Goal: Task Accomplishment & Management: Manage account settings

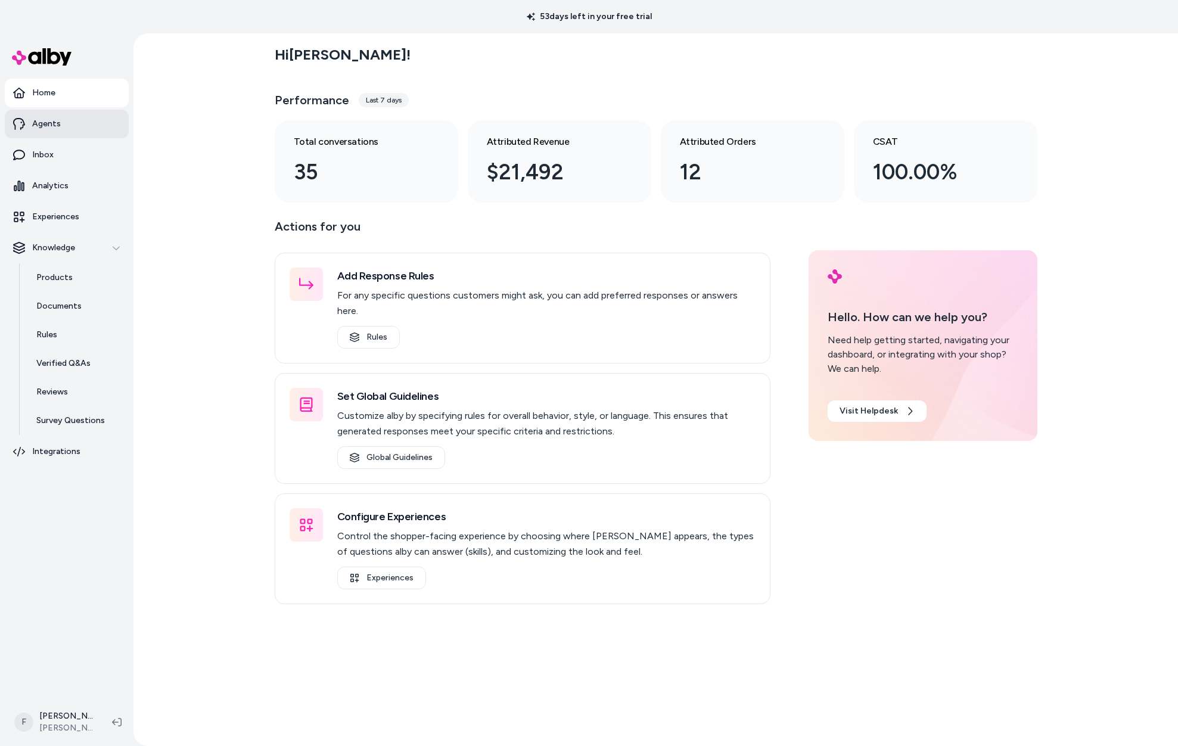
click at [92, 124] on link "Agents" at bounding box center [67, 124] width 124 height 29
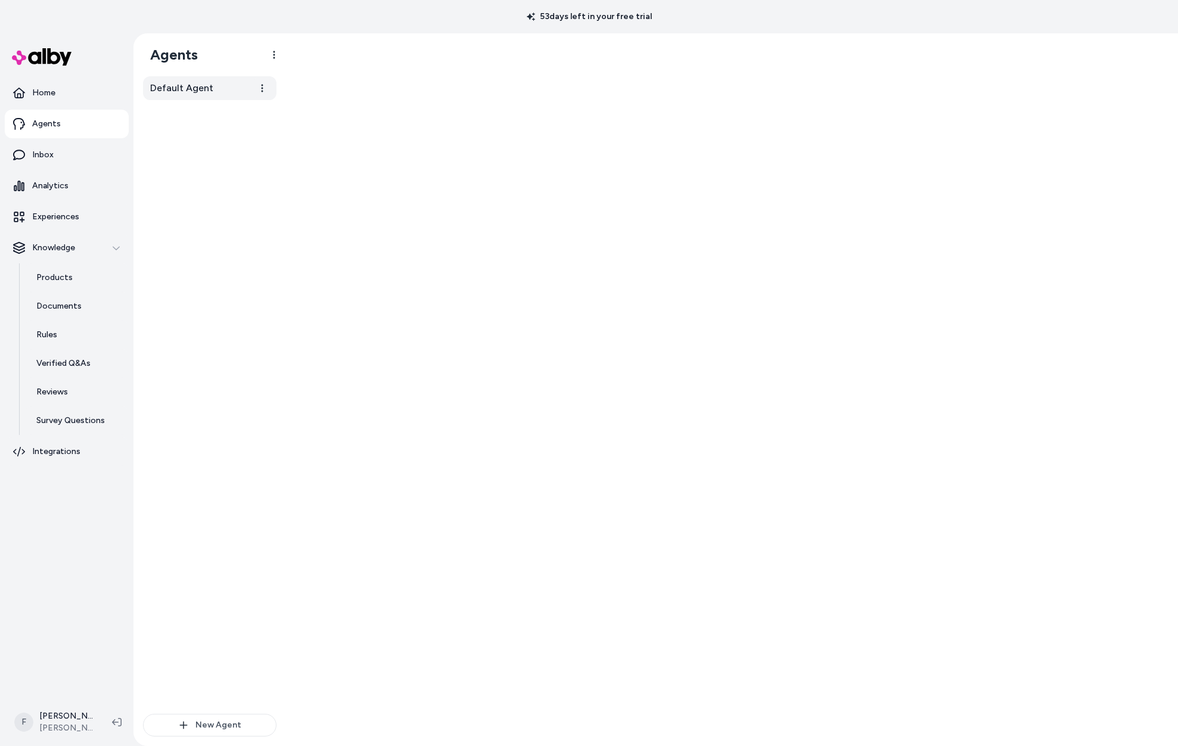
click at [203, 88] on span "Default Agent" at bounding box center [181, 88] width 63 height 14
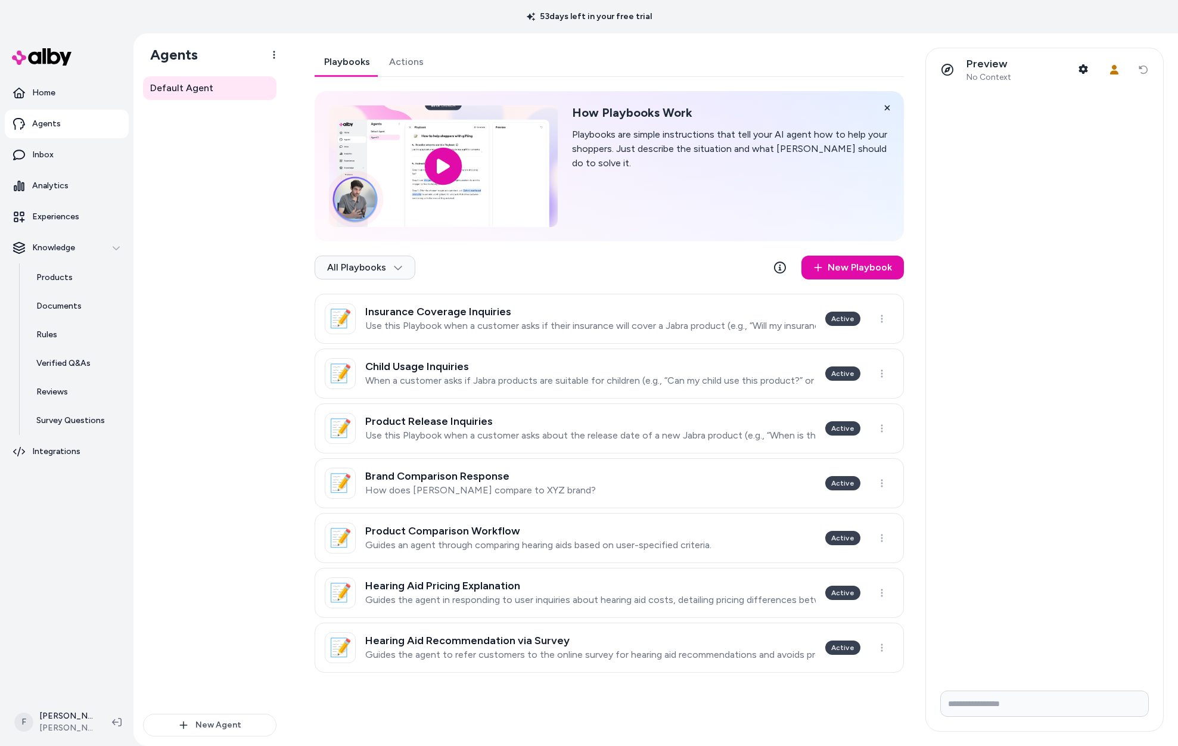
click at [394, 58] on link "Actions" at bounding box center [407, 62] width 54 height 29
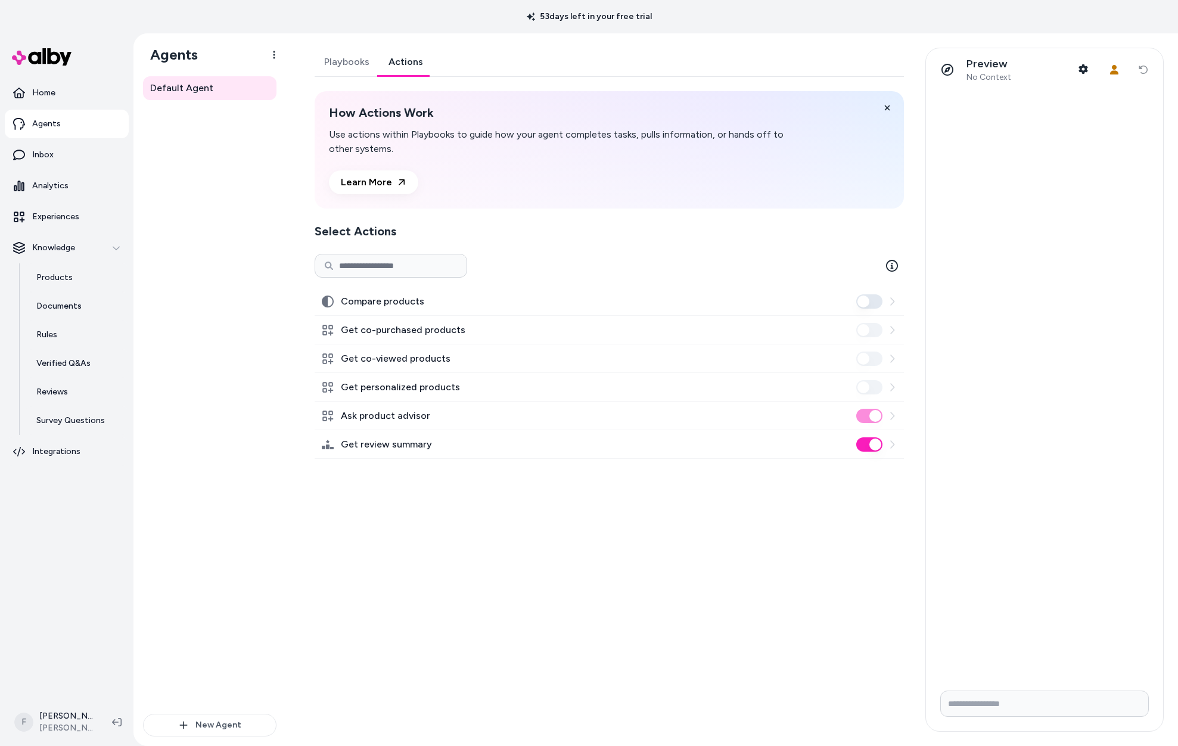
click at [451, 299] on div "Compare products" at bounding box center [610, 301] width 590 height 29
click at [389, 300] on label "Compare products" at bounding box center [382, 301] width 83 height 14
click at [857, 300] on button "Compare products" at bounding box center [870, 301] width 26 height 14
click at [654, 304] on div "Compare products" at bounding box center [610, 301] width 590 height 29
click at [873, 302] on button "Compare products" at bounding box center [870, 301] width 26 height 14
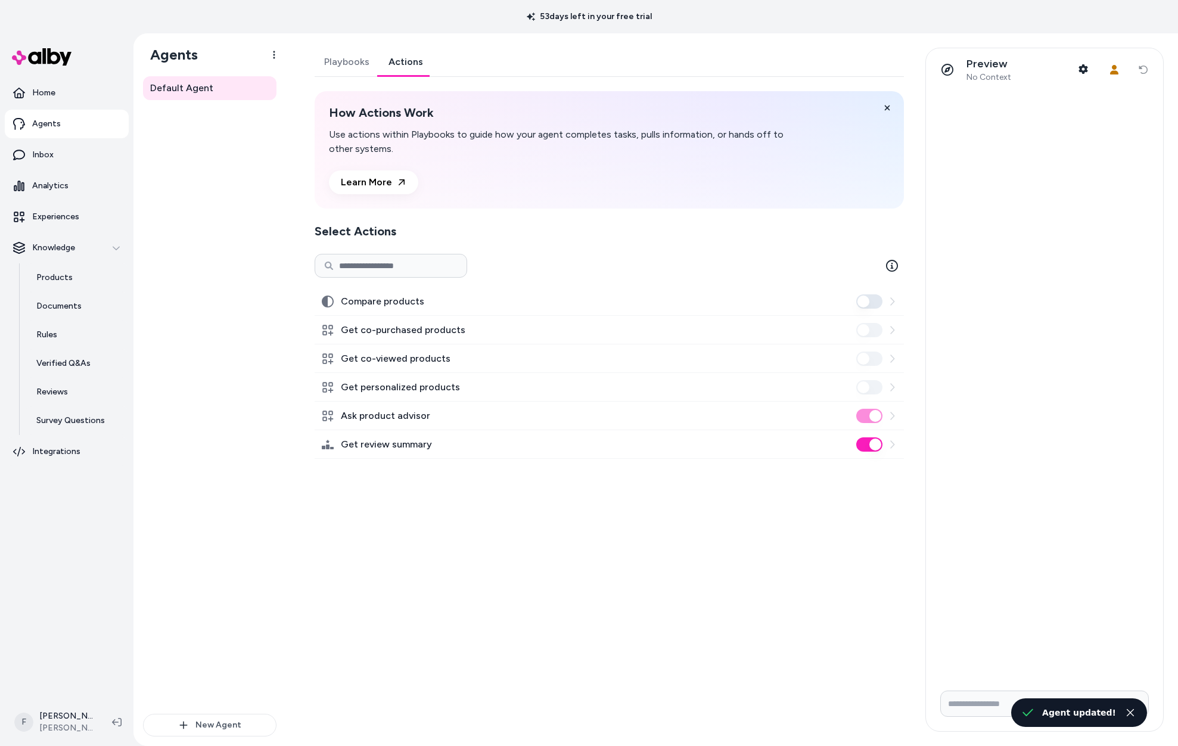
click at [895, 302] on icon at bounding box center [893, 302] width 10 height 10
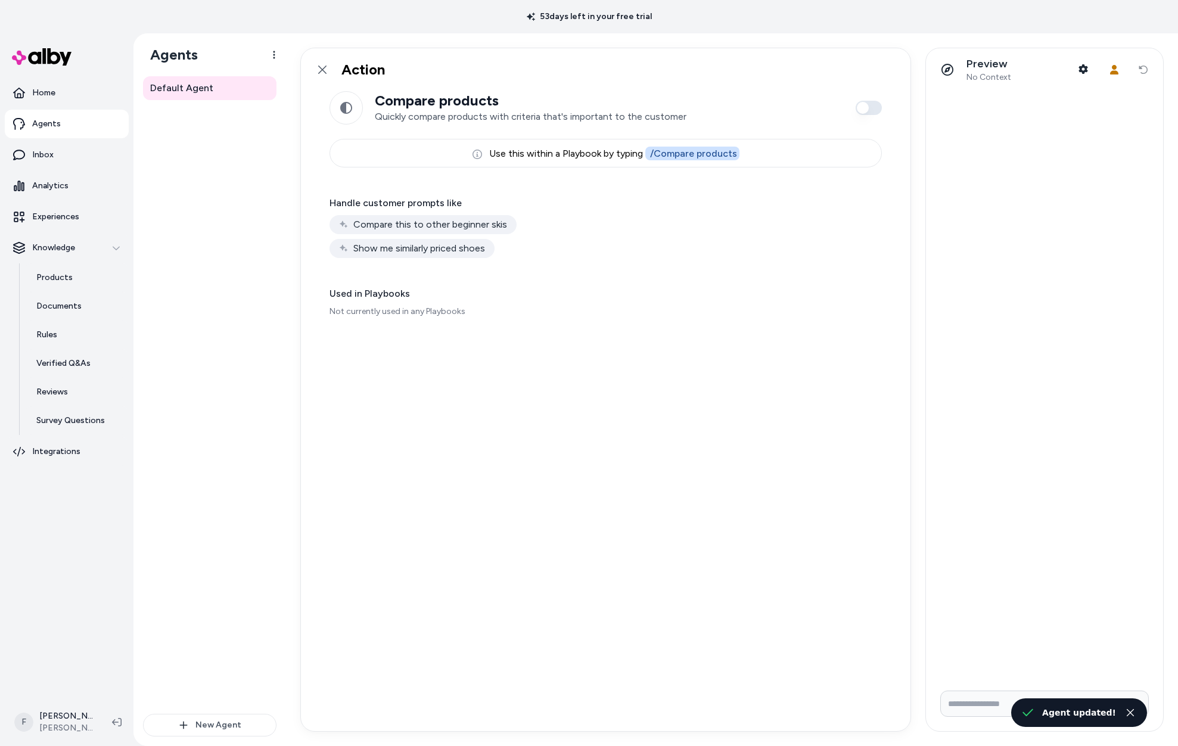
click at [263, 259] on div "Default Agent" at bounding box center [210, 395] width 134 height 638
click at [324, 64] on link at bounding box center [323, 70] width 24 height 24
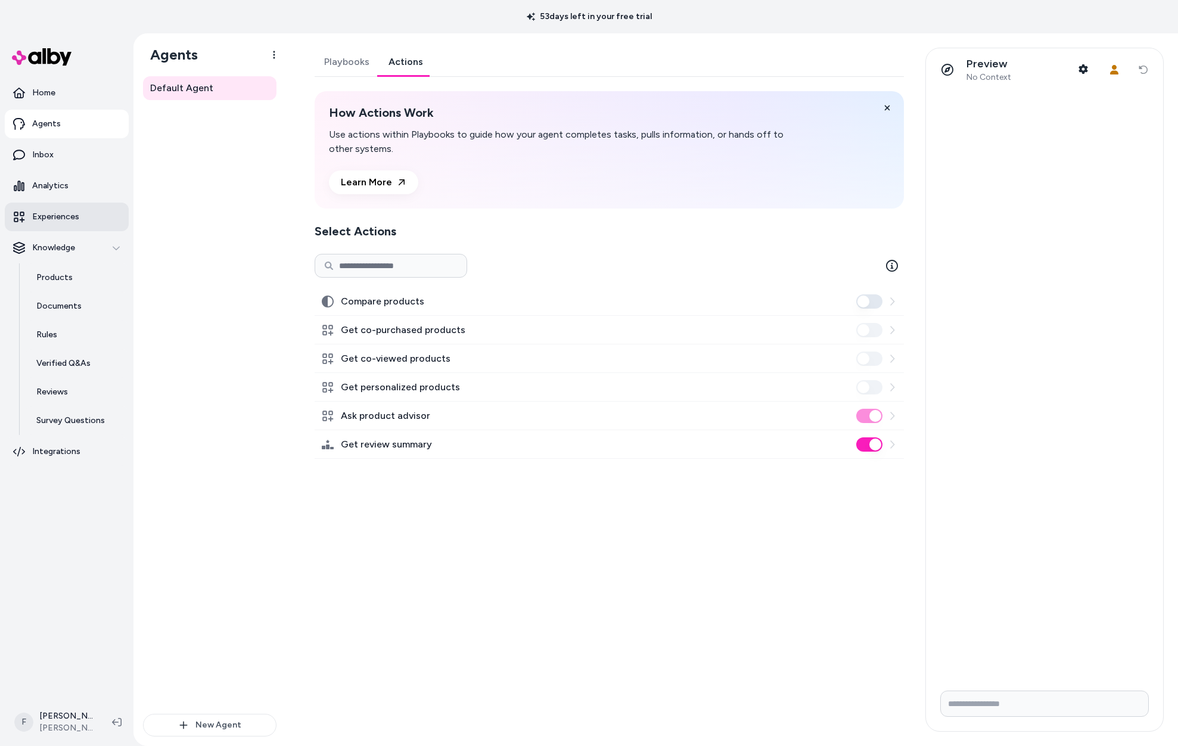
click at [70, 221] on p "Experiences" at bounding box center [55, 217] width 47 height 12
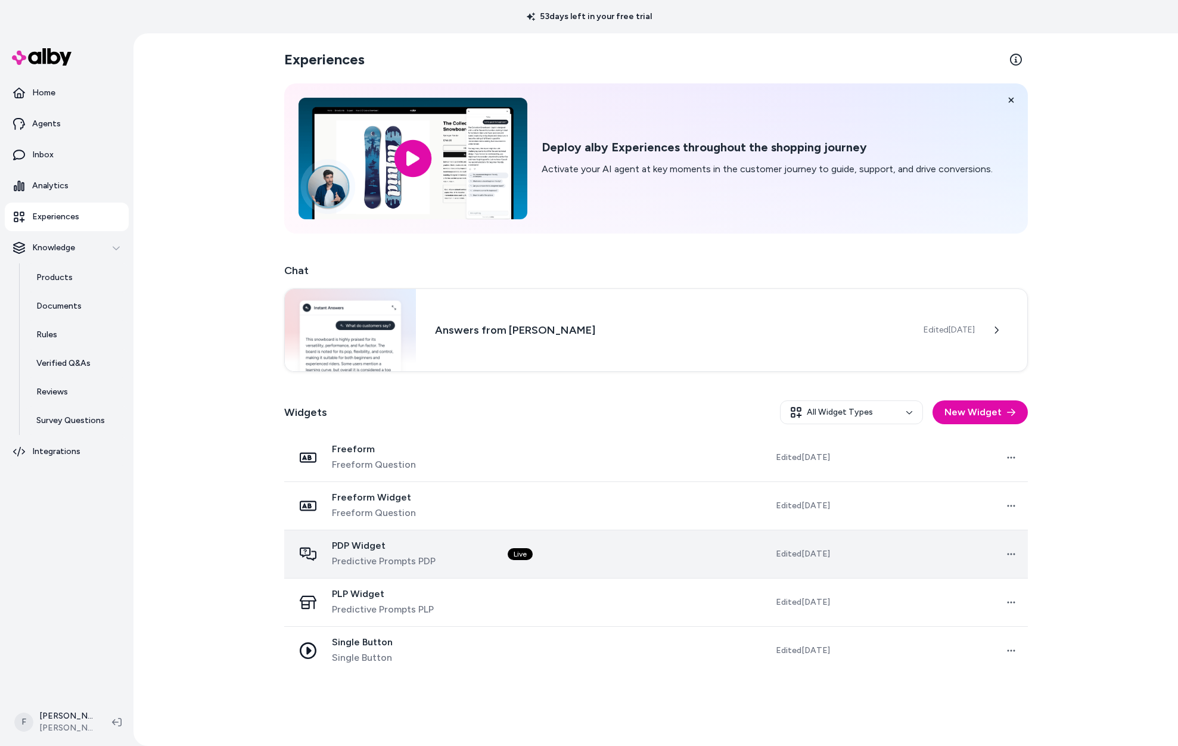
click at [371, 545] on span "PDP Widget" at bounding box center [384, 546] width 104 height 12
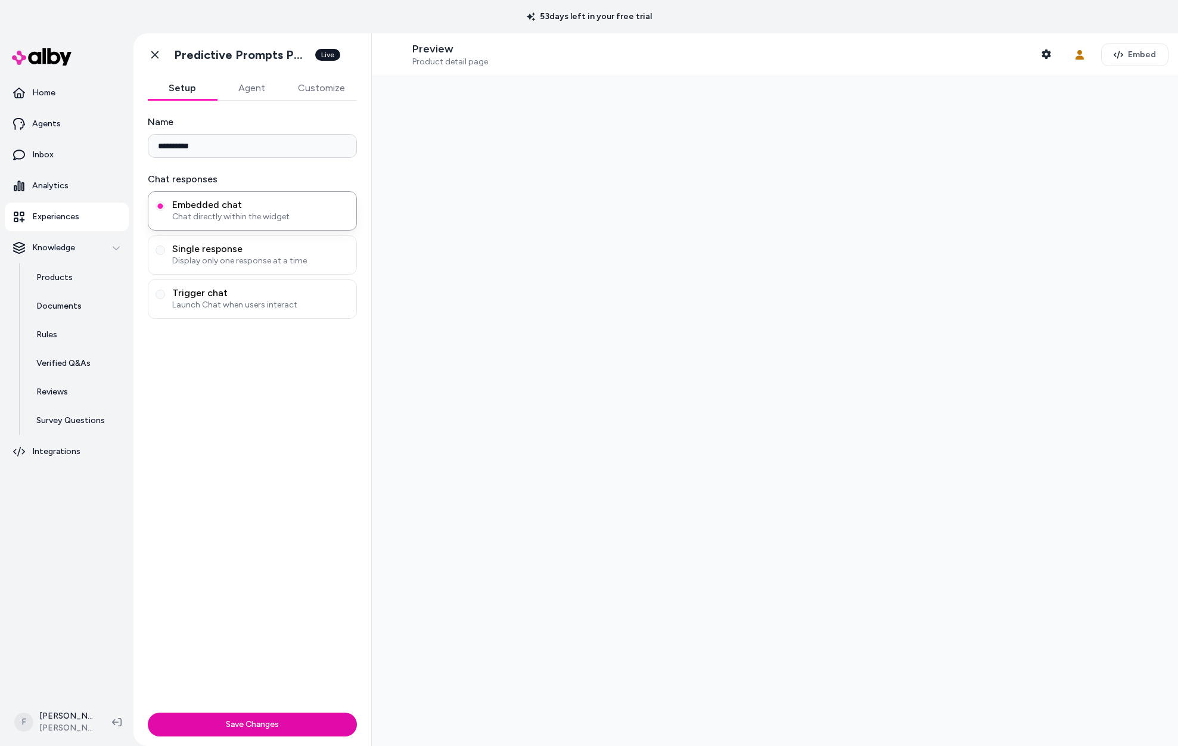
click at [249, 88] on button "Agent" at bounding box center [251, 88] width 69 height 24
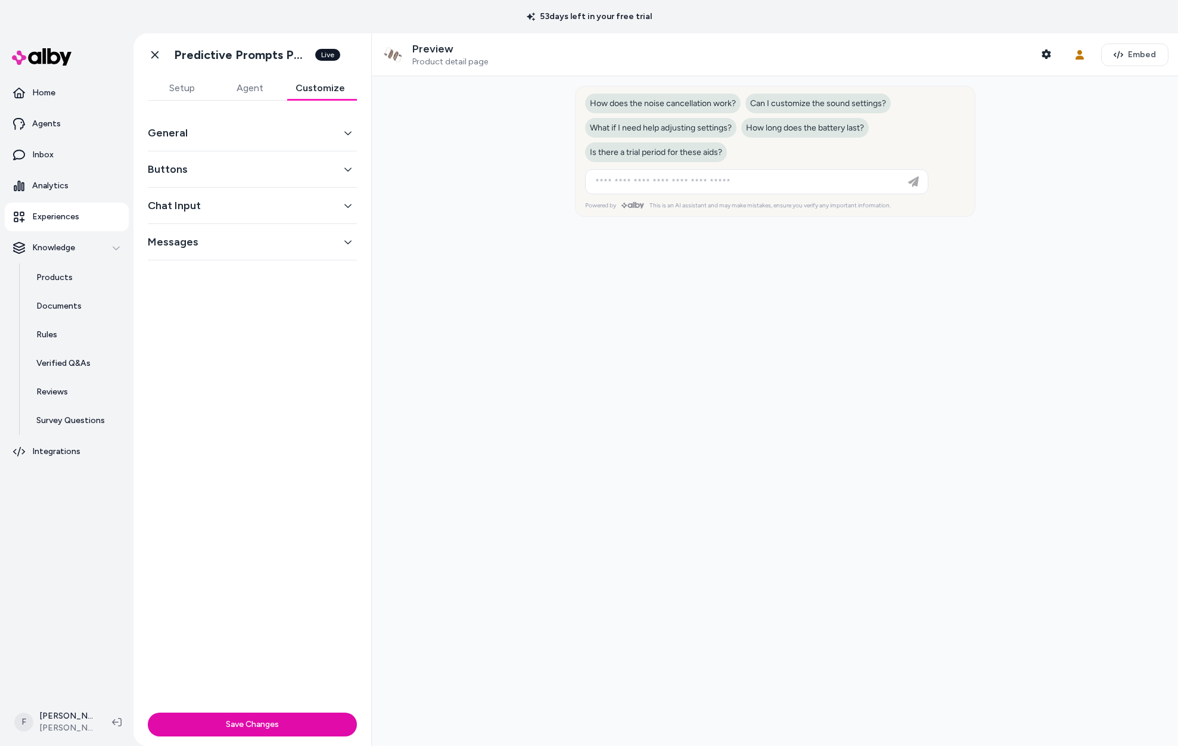
click at [332, 95] on button "Customize" at bounding box center [320, 88] width 73 height 24
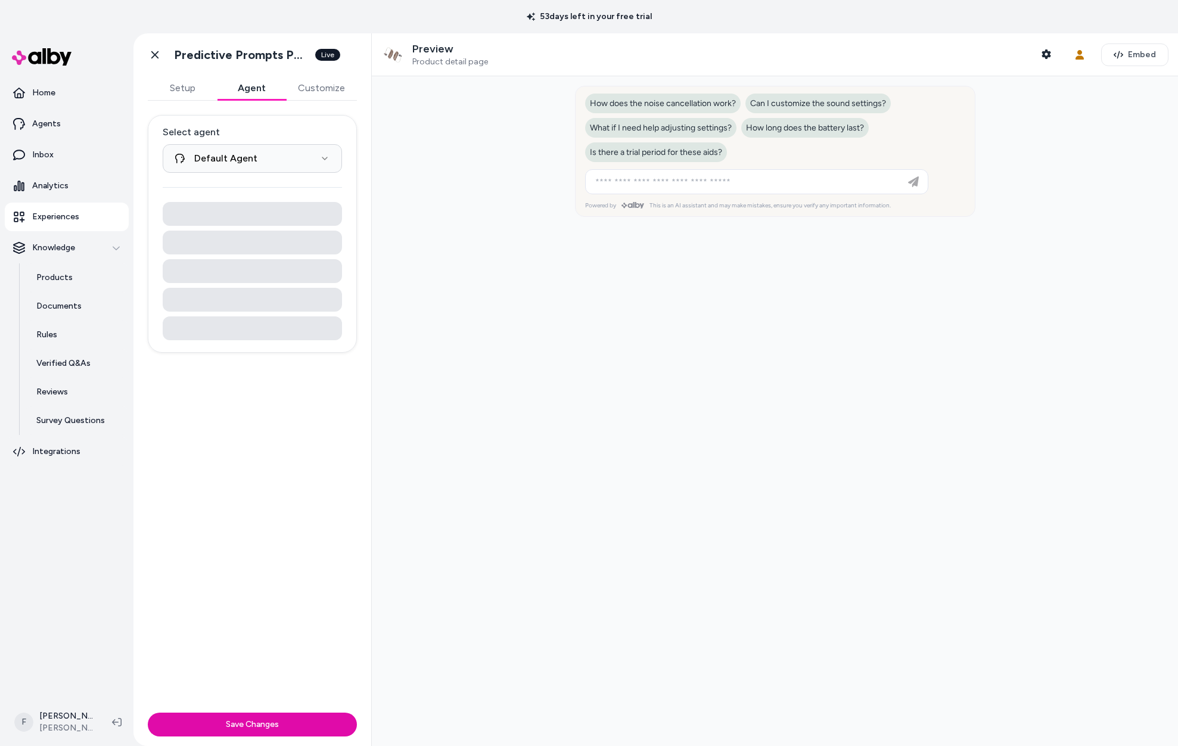
click at [253, 87] on button "Agent" at bounding box center [251, 88] width 69 height 24
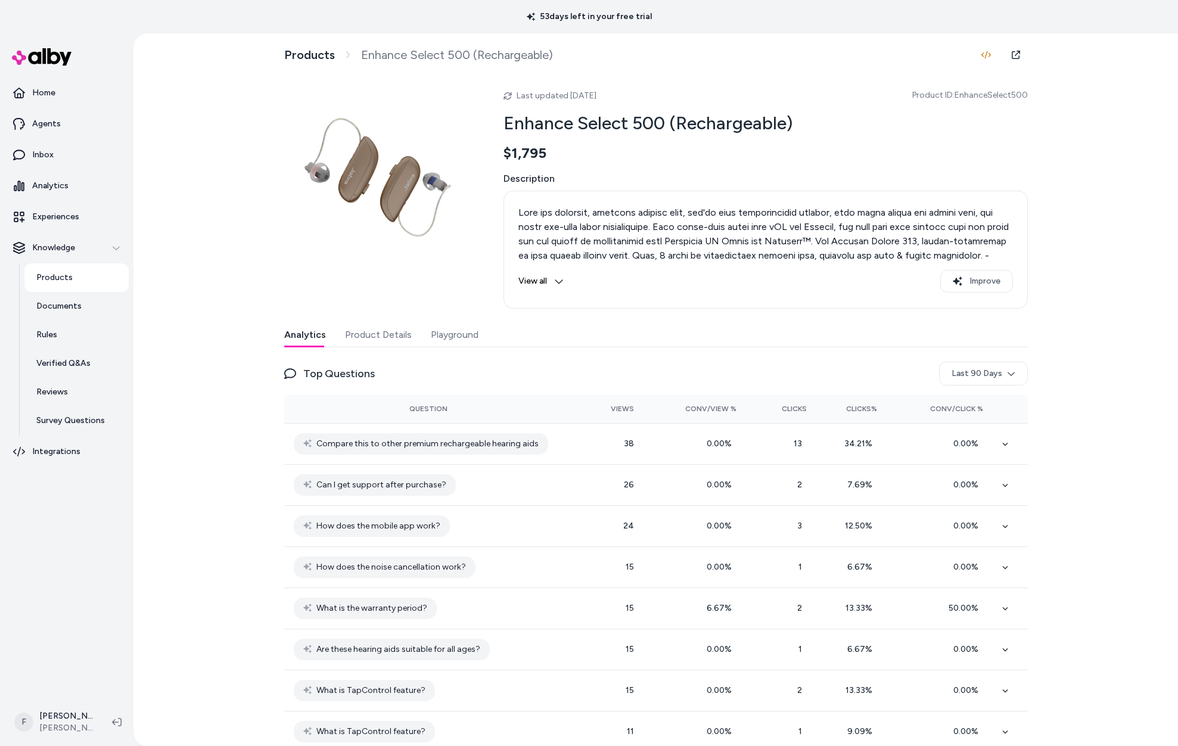
click at [359, 176] on img at bounding box center [379, 176] width 191 height 191
click at [554, 281] on icon at bounding box center [559, 282] width 10 height 10
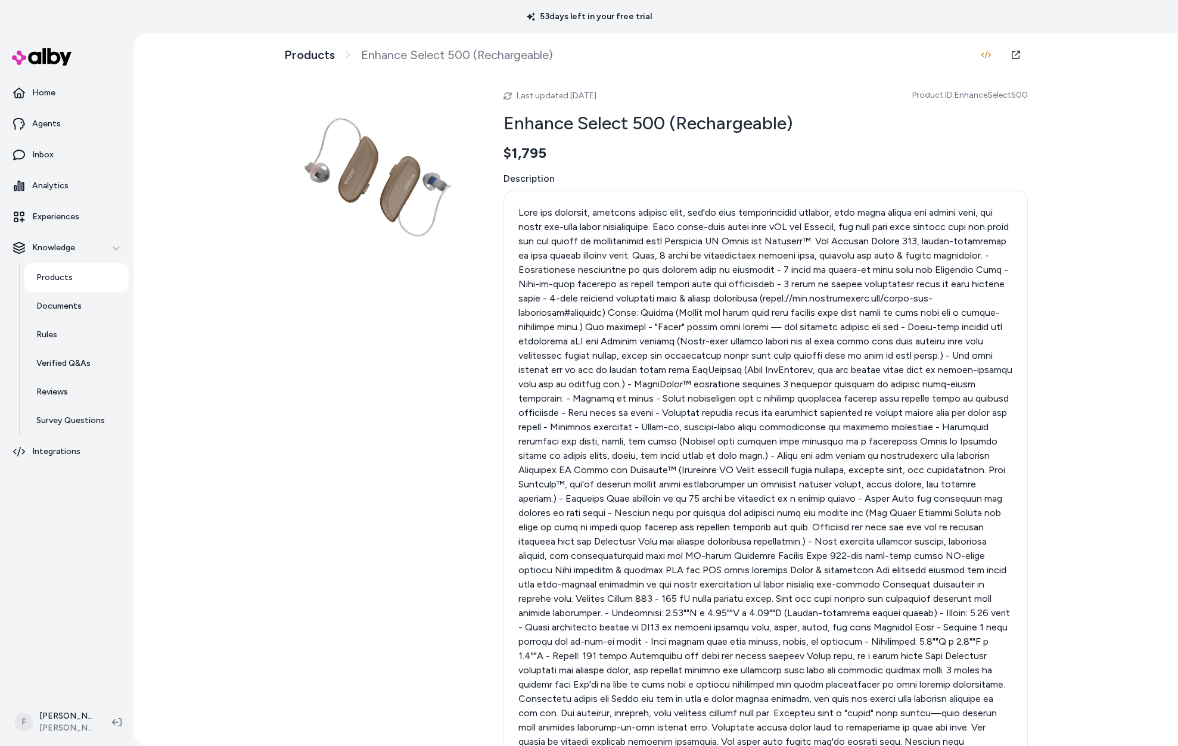
click at [396, 191] on img at bounding box center [379, 176] width 191 height 191
click at [638, 274] on p at bounding box center [766, 635] width 495 height 858
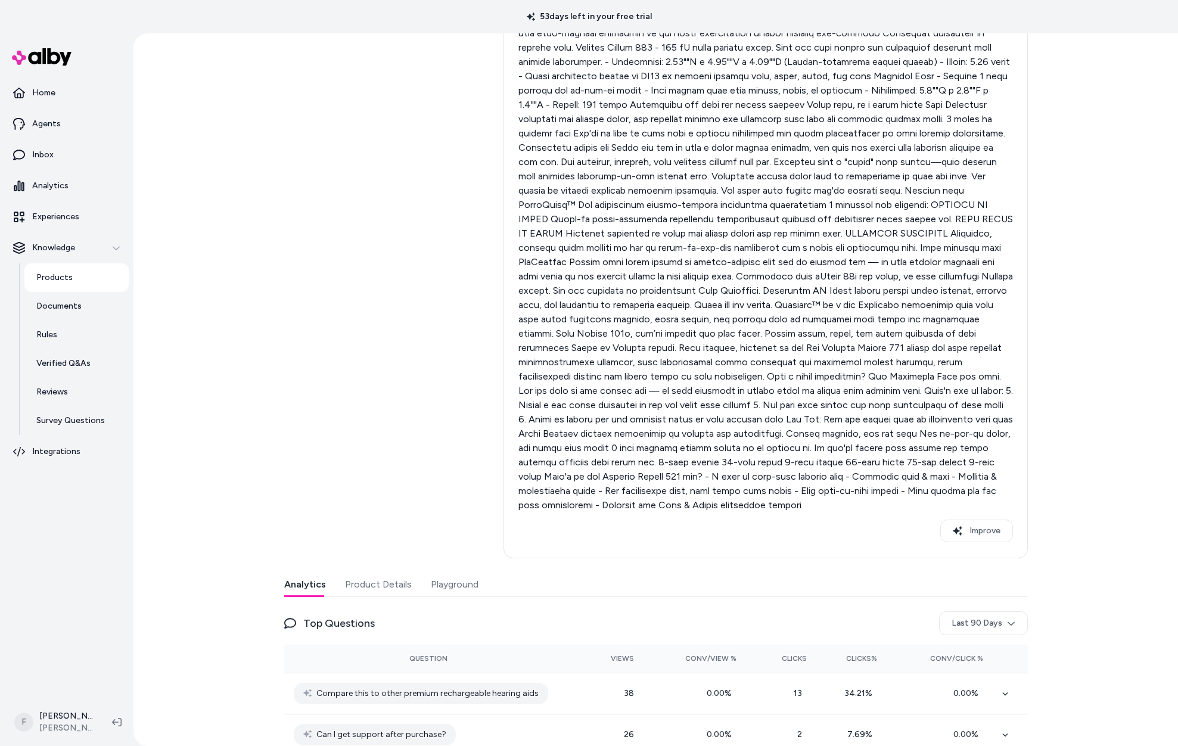
scroll to position [567, 0]
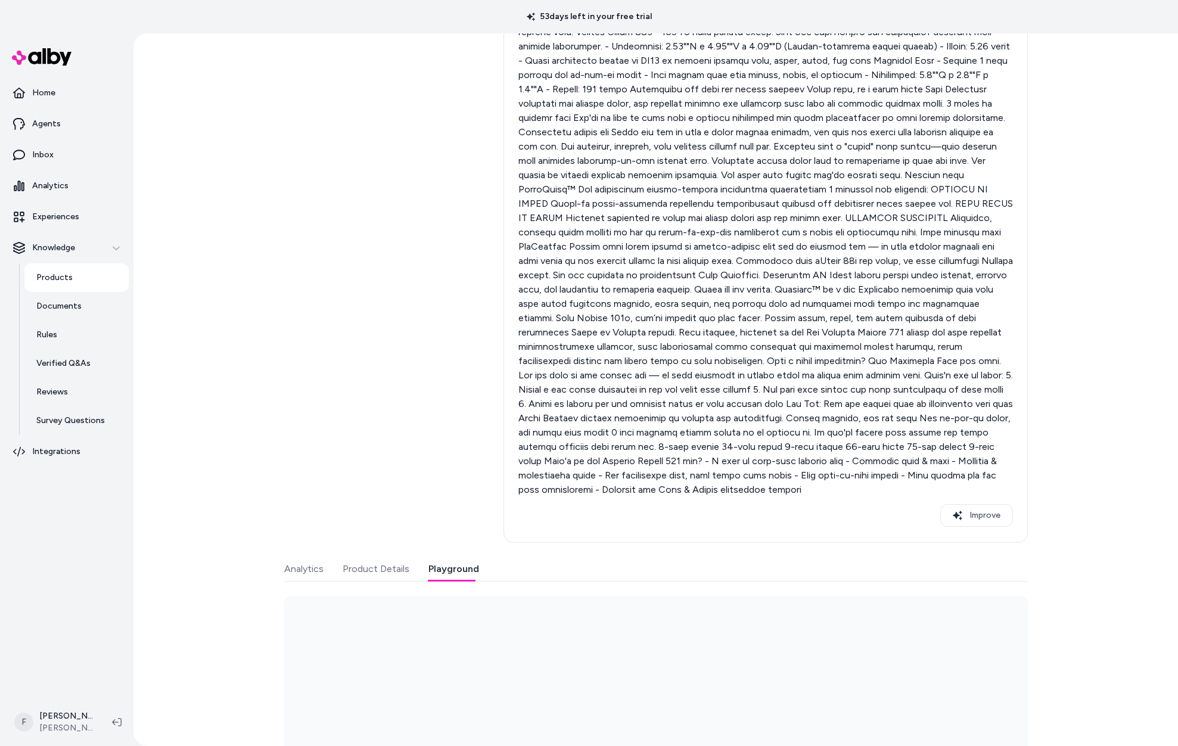
click at [436, 570] on button "Playground" at bounding box center [454, 569] width 51 height 24
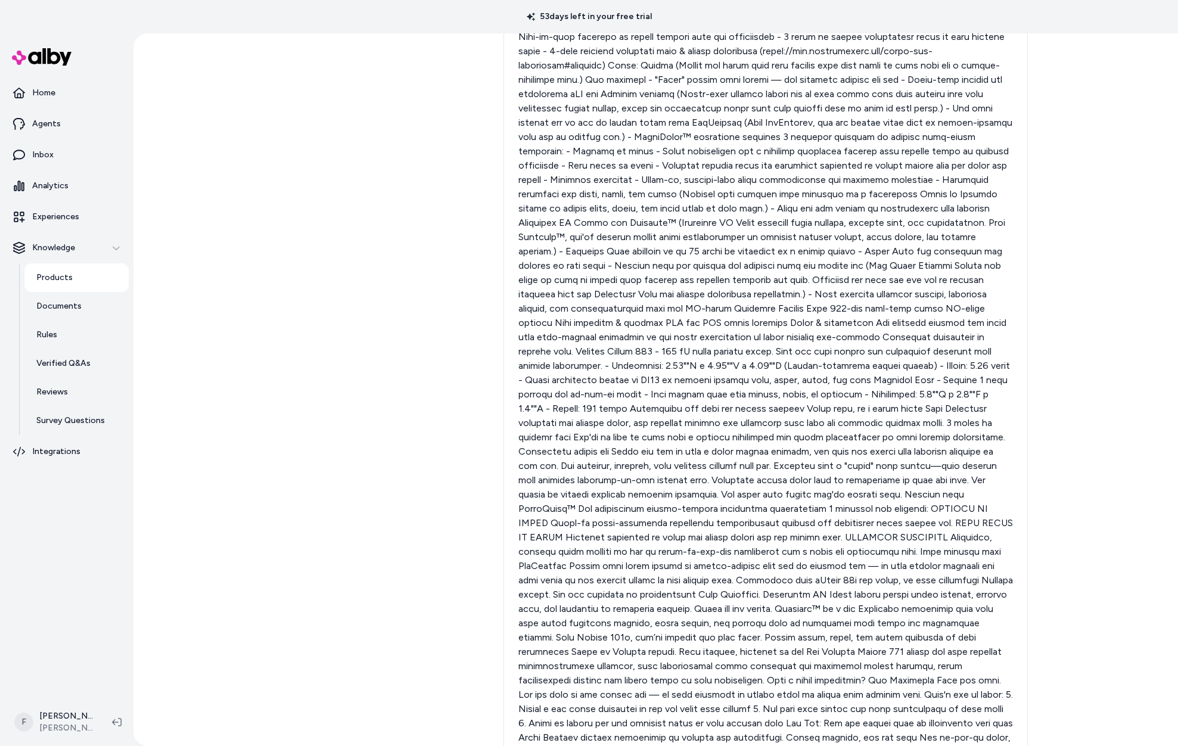
scroll to position [0, 0]
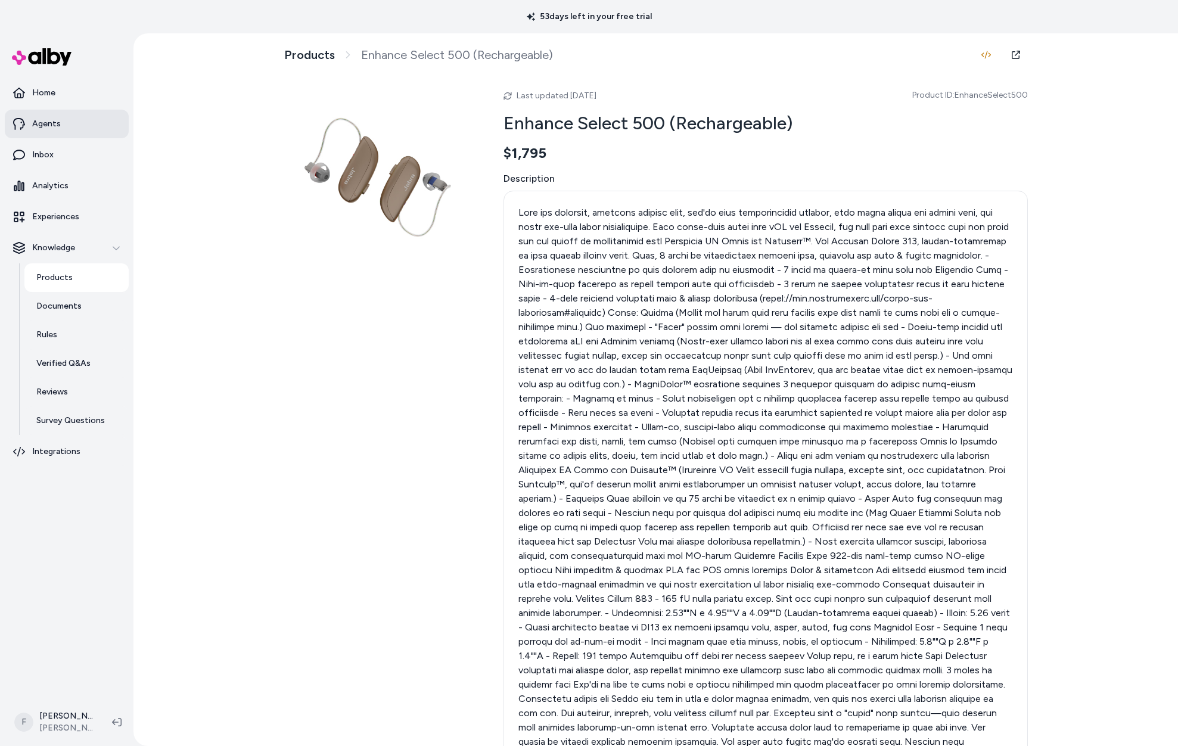
click at [70, 127] on link "Agents" at bounding box center [67, 124] width 124 height 29
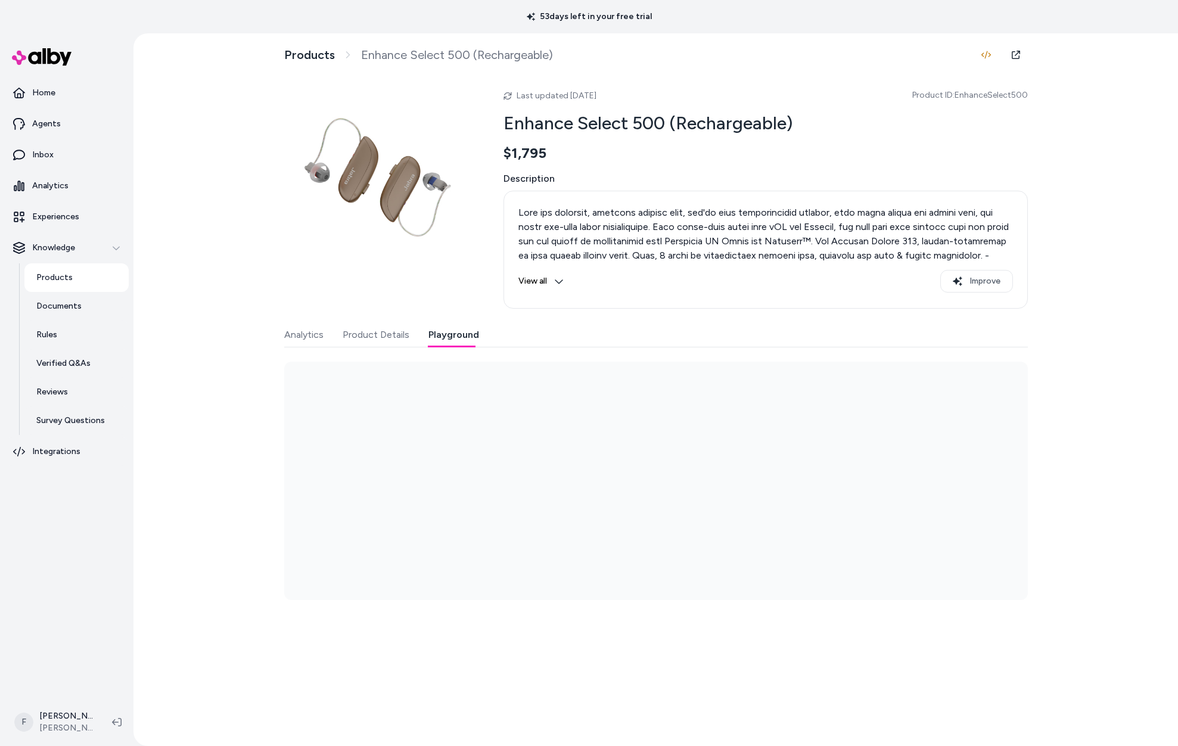
click at [447, 333] on button "Playground" at bounding box center [454, 335] width 51 height 24
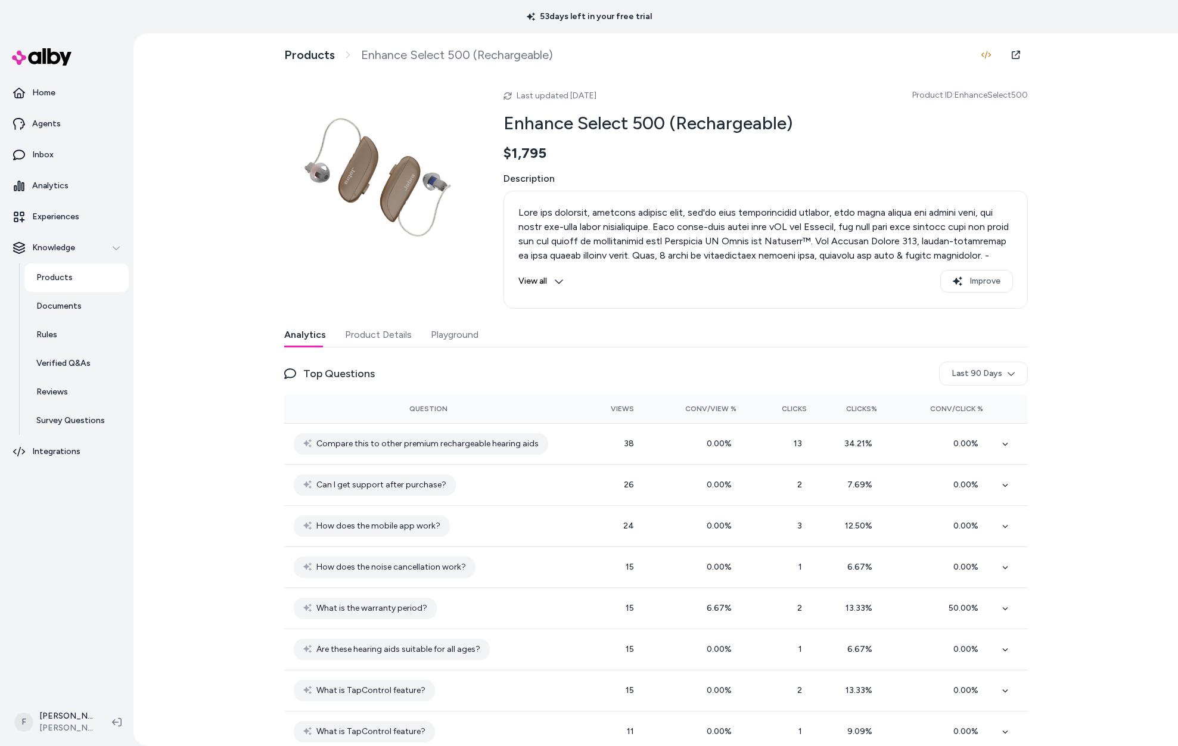
click at [309, 334] on button "Analytics" at bounding box center [305, 335] width 42 height 24
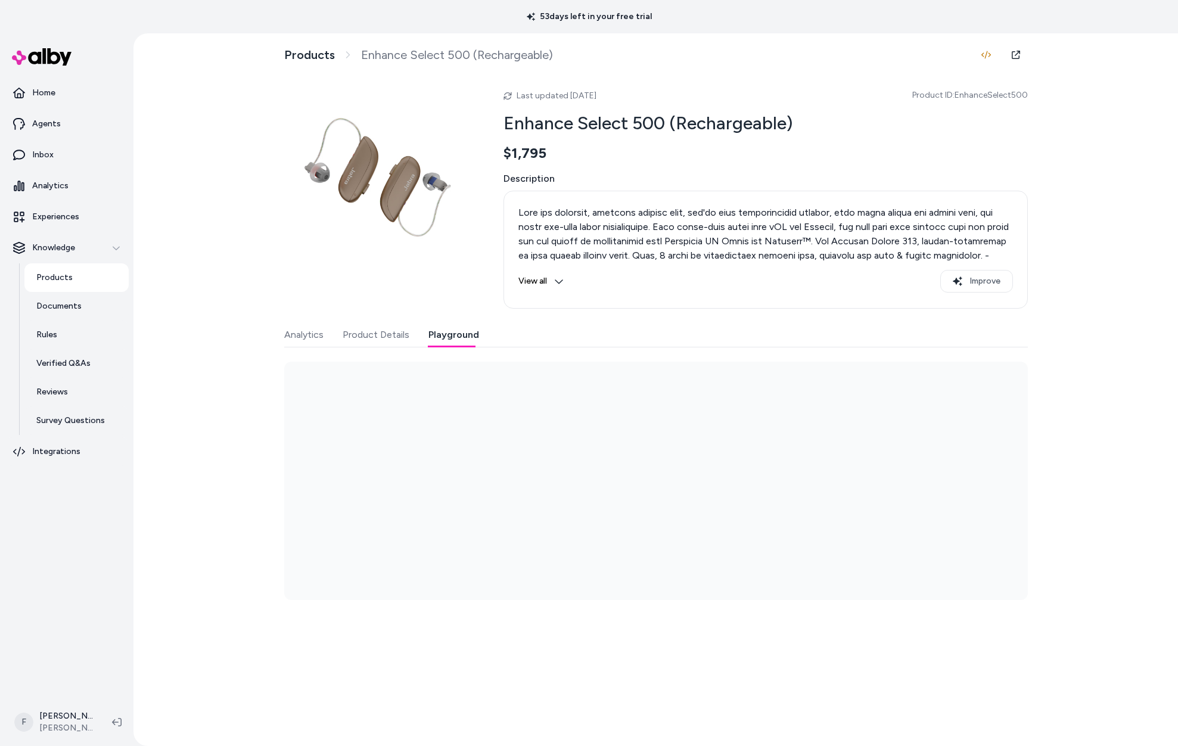
click at [441, 333] on button "Playground" at bounding box center [454, 335] width 51 height 24
click at [355, 331] on button "Product Details" at bounding box center [376, 335] width 67 height 24
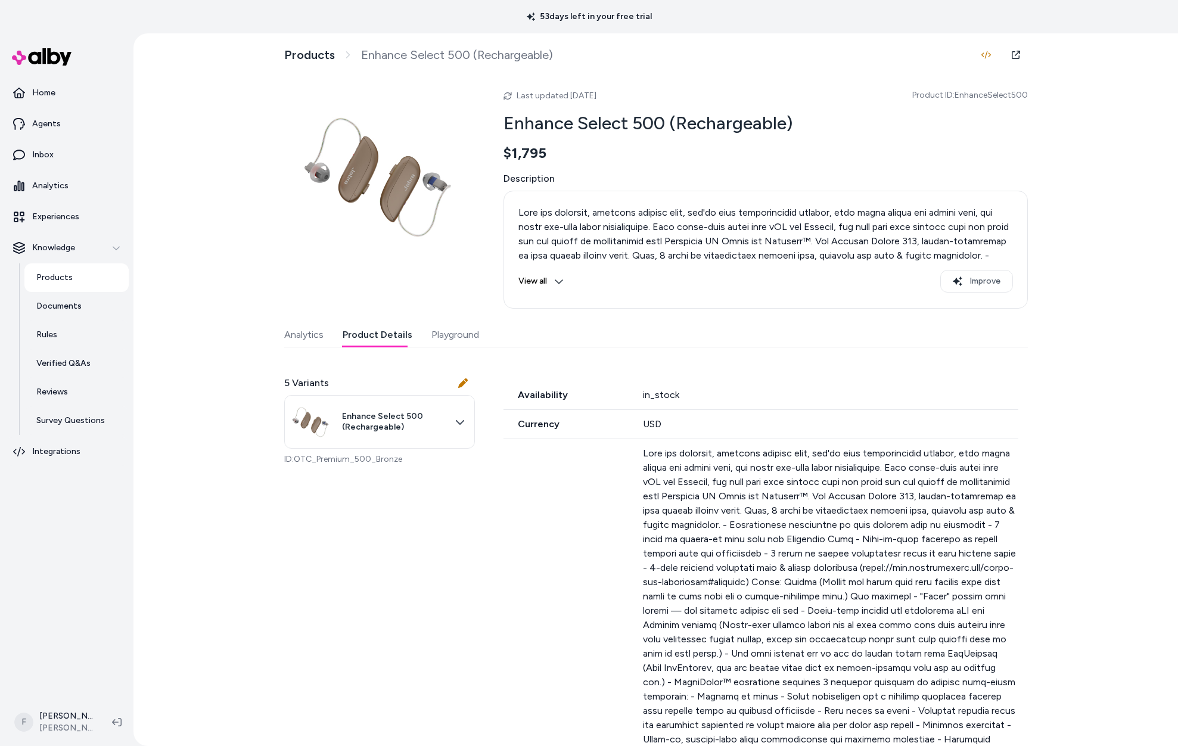
click at [289, 332] on button "Analytics" at bounding box center [303, 335] width 39 height 24
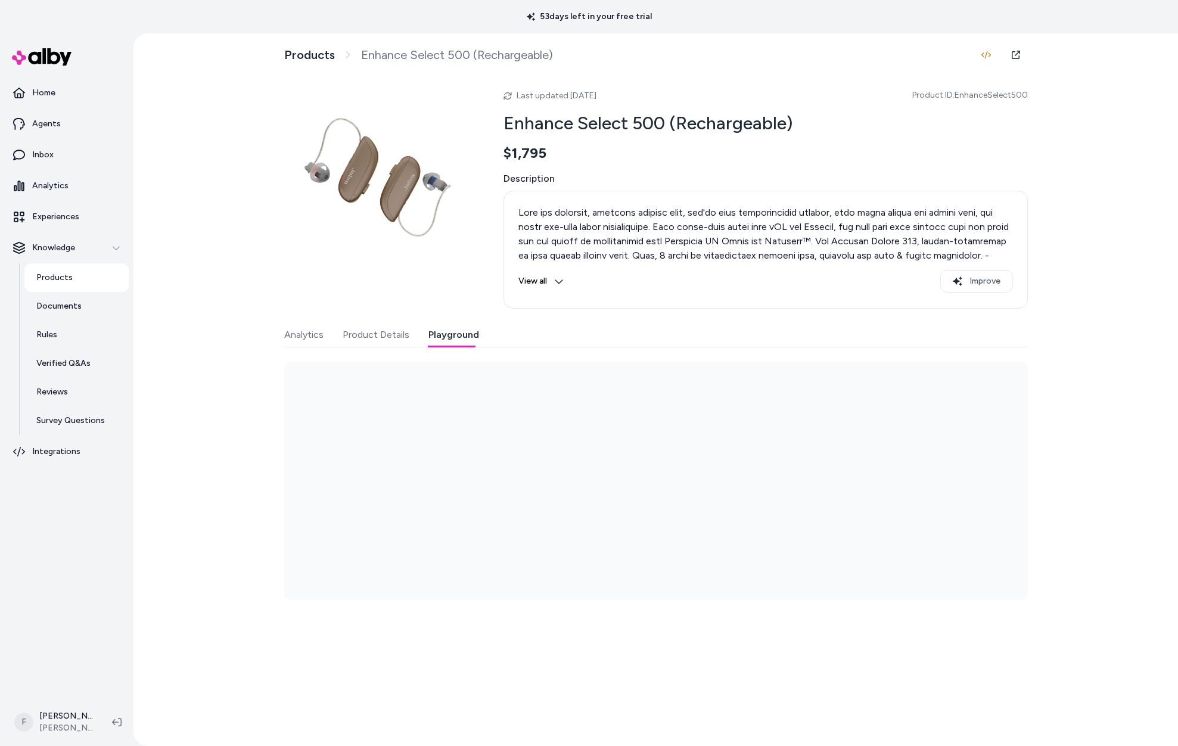
click at [443, 337] on button "Playground" at bounding box center [454, 335] width 51 height 24
click at [300, 335] on button "Analytics" at bounding box center [303, 335] width 39 height 24
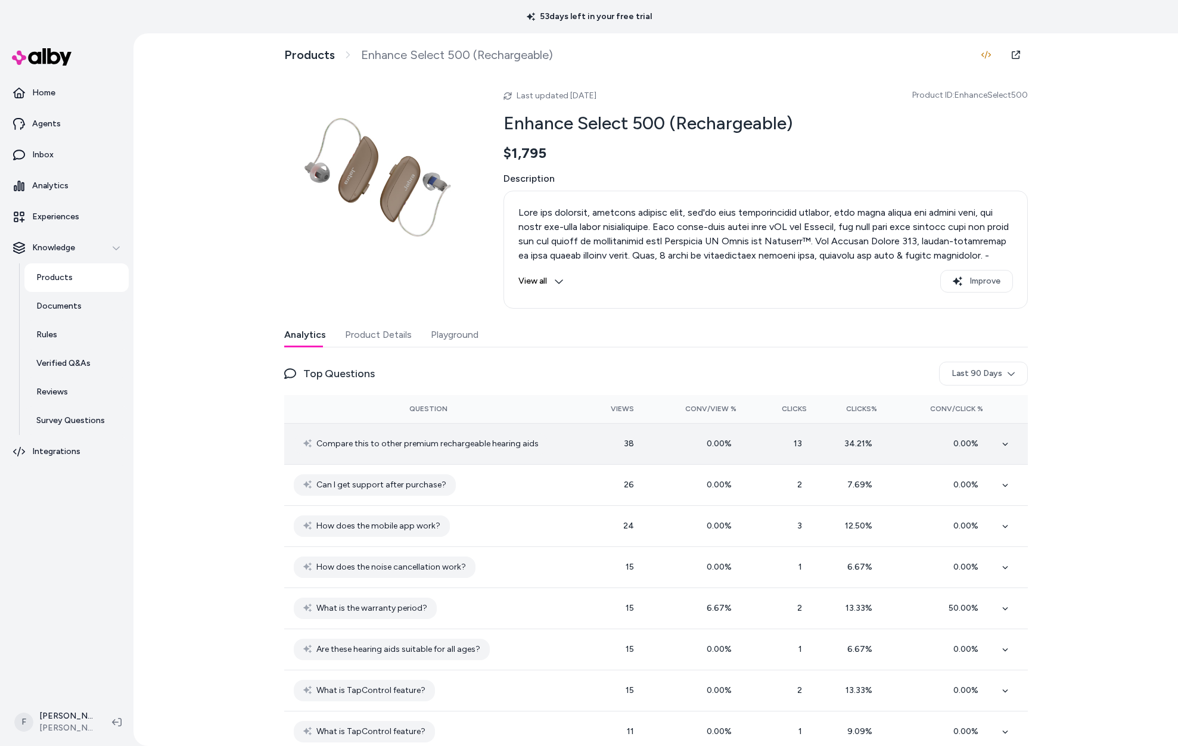
click at [1003, 446] on icon at bounding box center [1006, 444] width 6 height 6
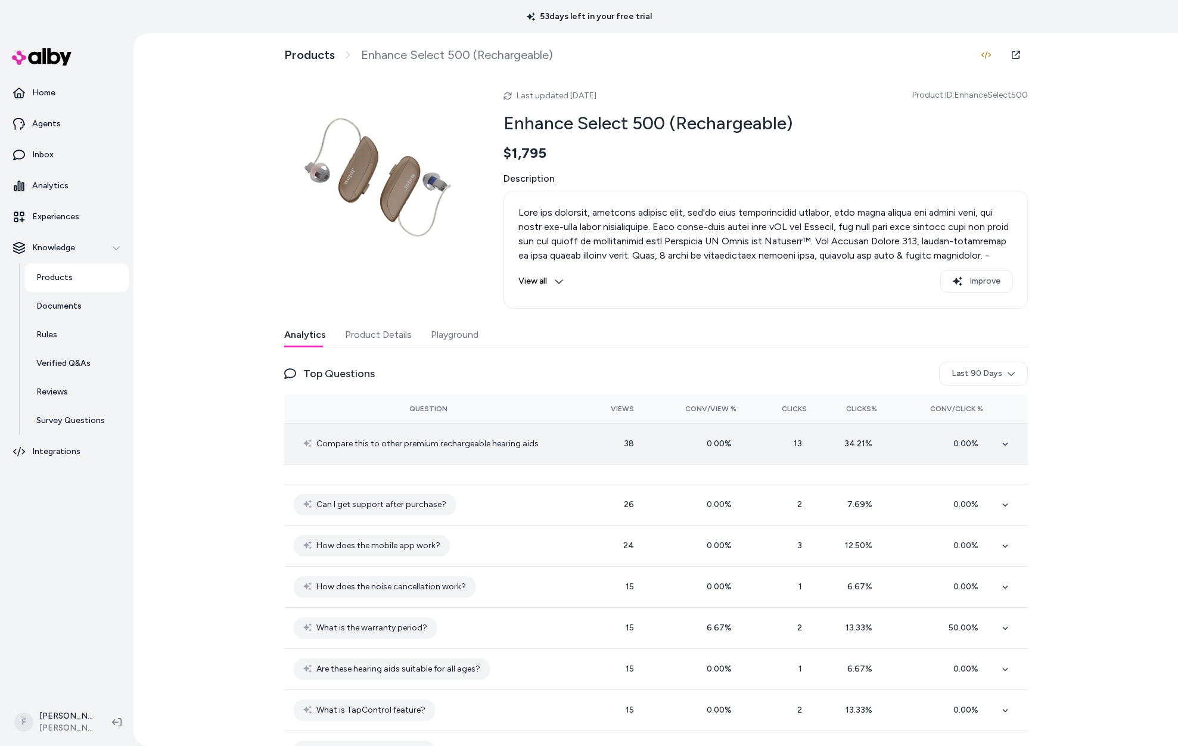
click at [1003, 446] on icon at bounding box center [1006, 444] width 6 height 6
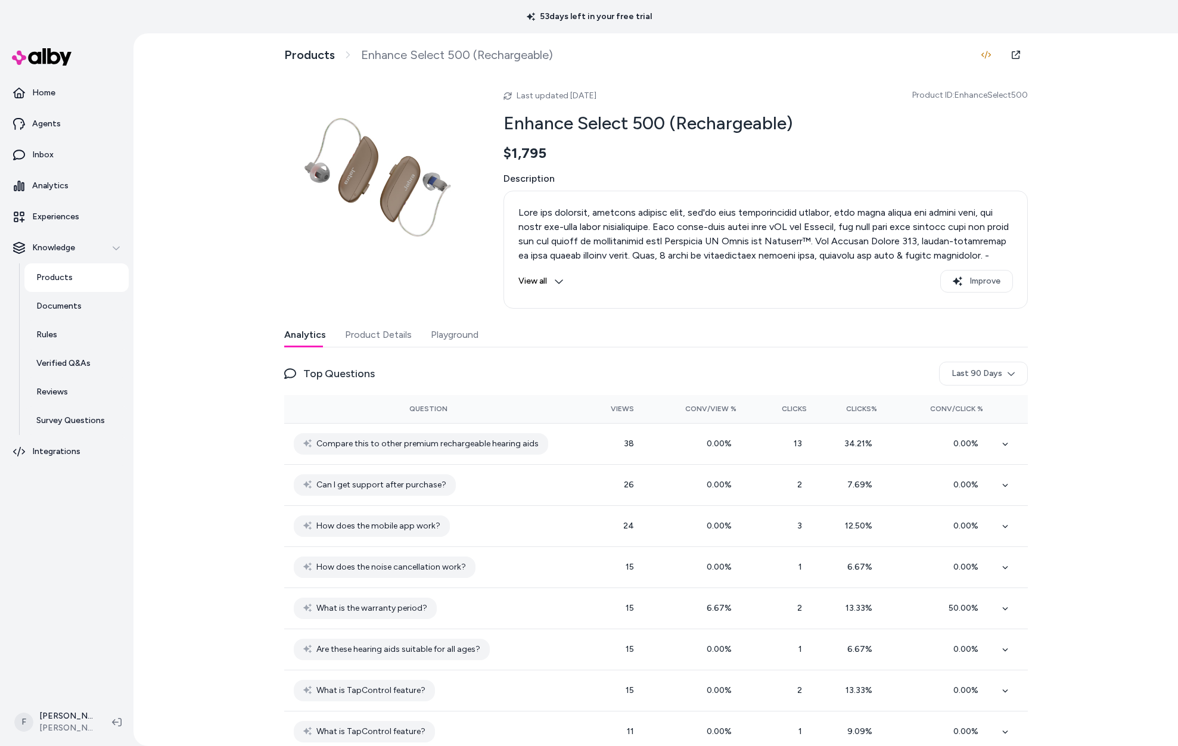
scroll to position [221, 0]
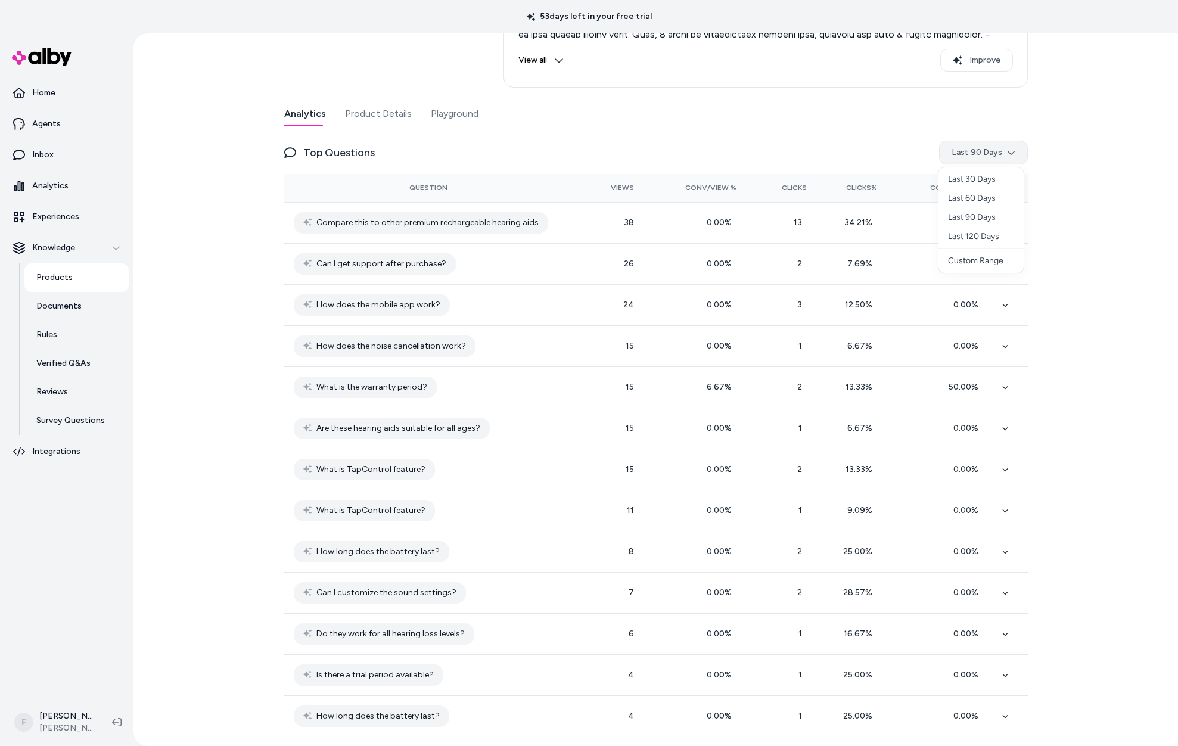
click at [1011, 153] on html "53 days left in your free trial Home Agents Inbox Analytics Experiences Knowled…" at bounding box center [589, 373] width 1178 height 746
click at [981, 181] on div "Last 30 Days" at bounding box center [981, 179] width 85 height 19
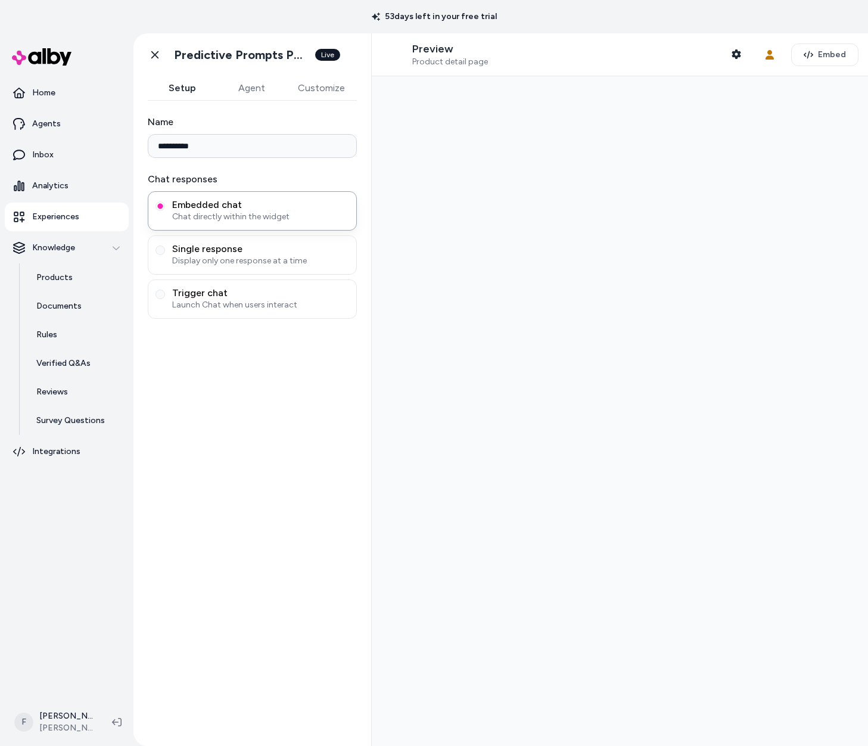
type input "**********"
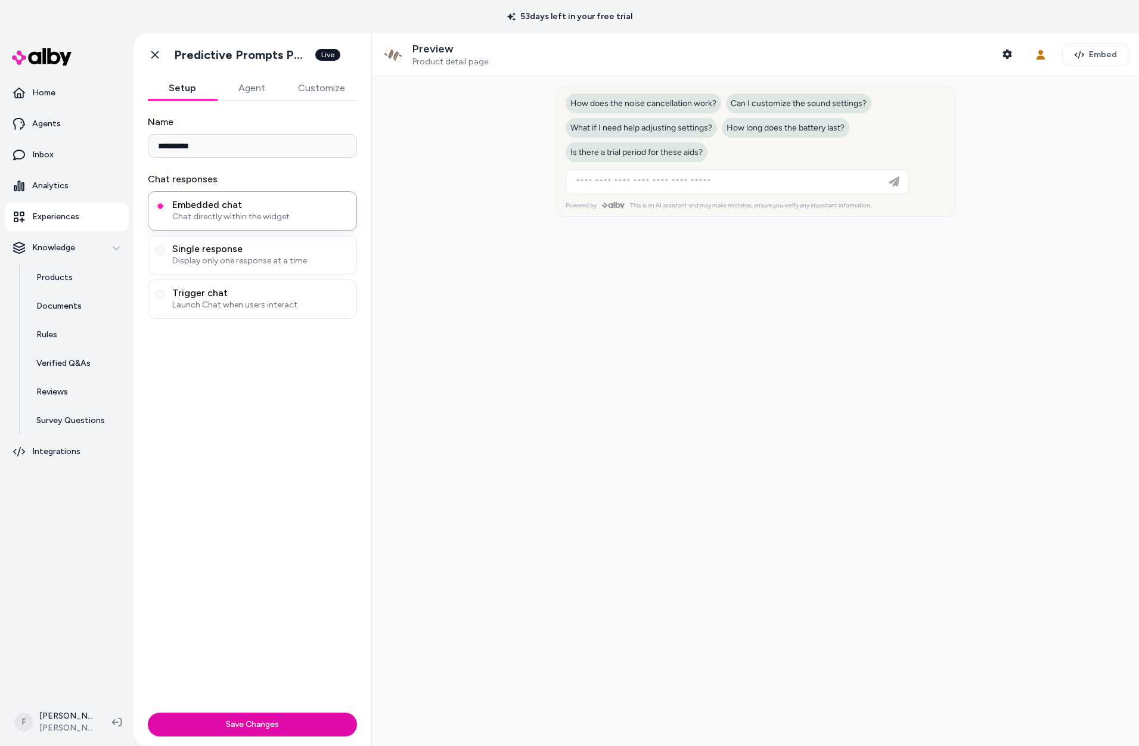
drag, startPoint x: 1139, startPoint y: 191, endPoint x: 1046, endPoint y: 190, distance: 93.0
click at [868, 194] on div at bounding box center [755, 411] width 767 height 670
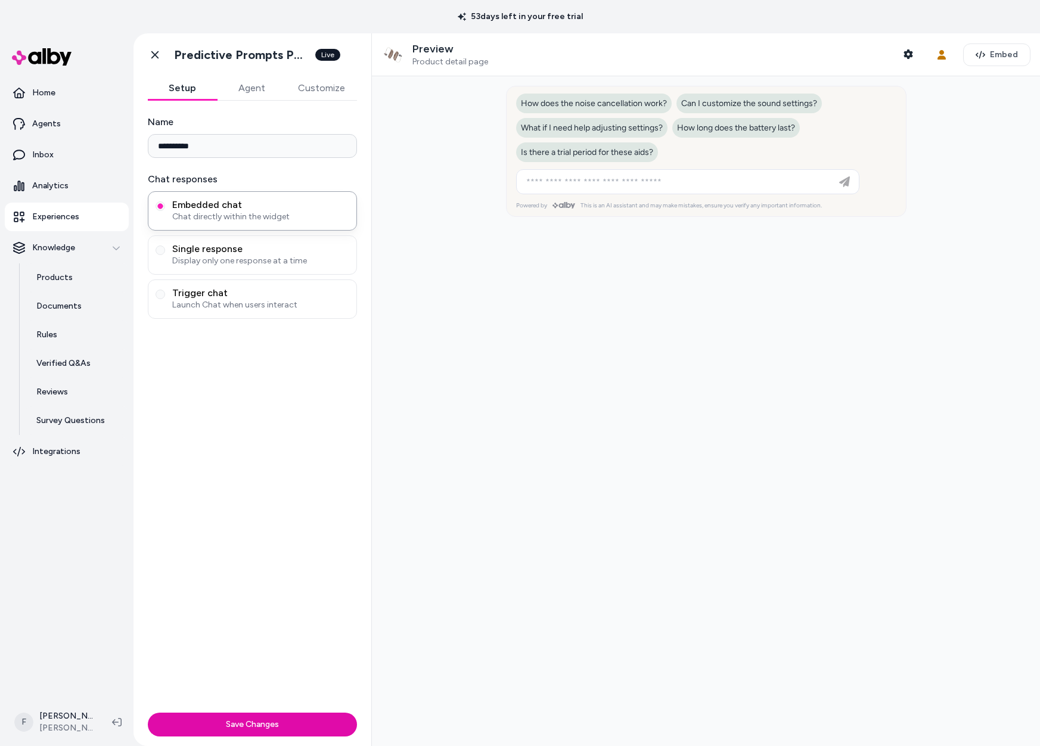
click at [868, 199] on div at bounding box center [706, 411] width 668 height 670
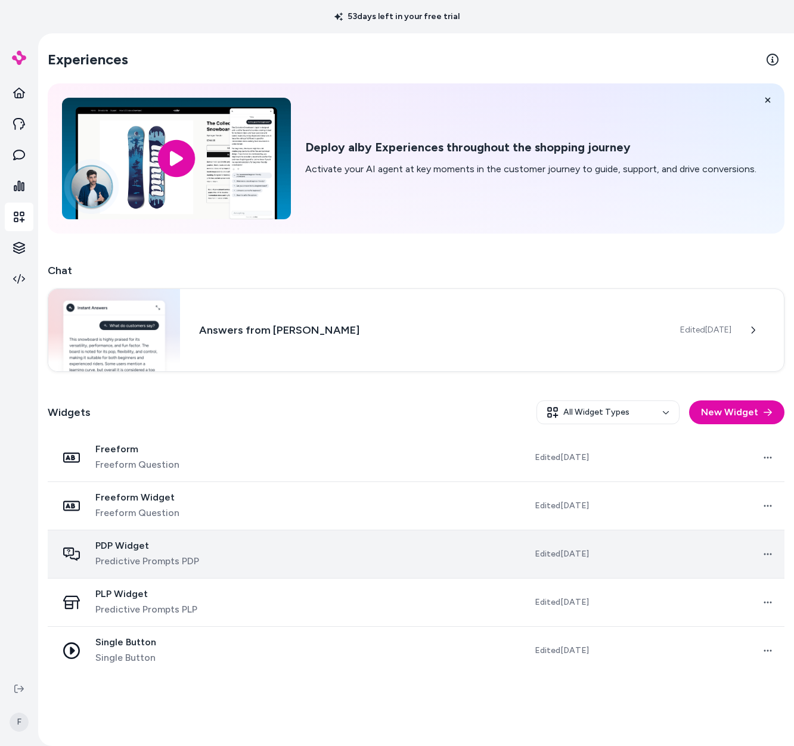
click at [206, 550] on div "PDP Widget Predictive Prompts PDP" at bounding box center [153, 554] width 193 height 29
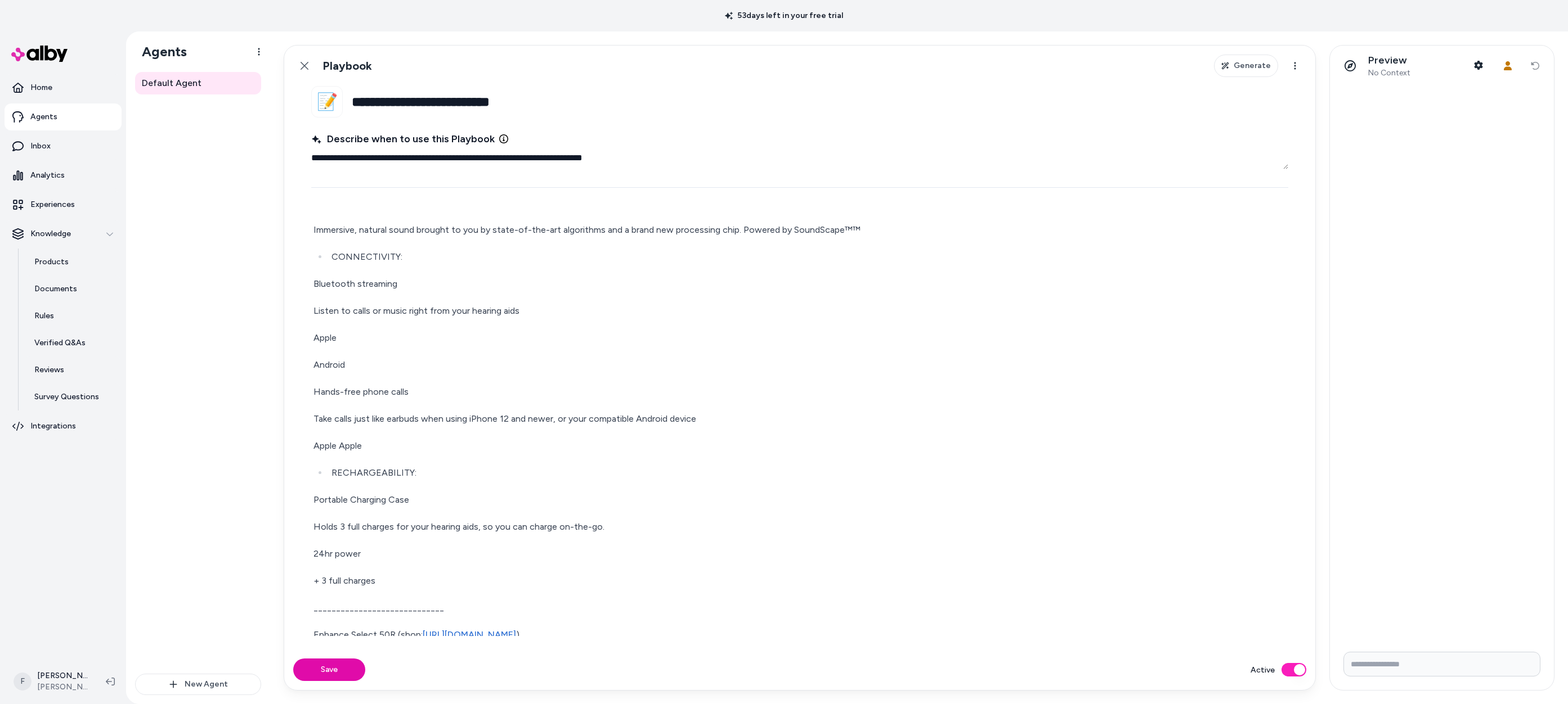
scroll to position [2139, 0]
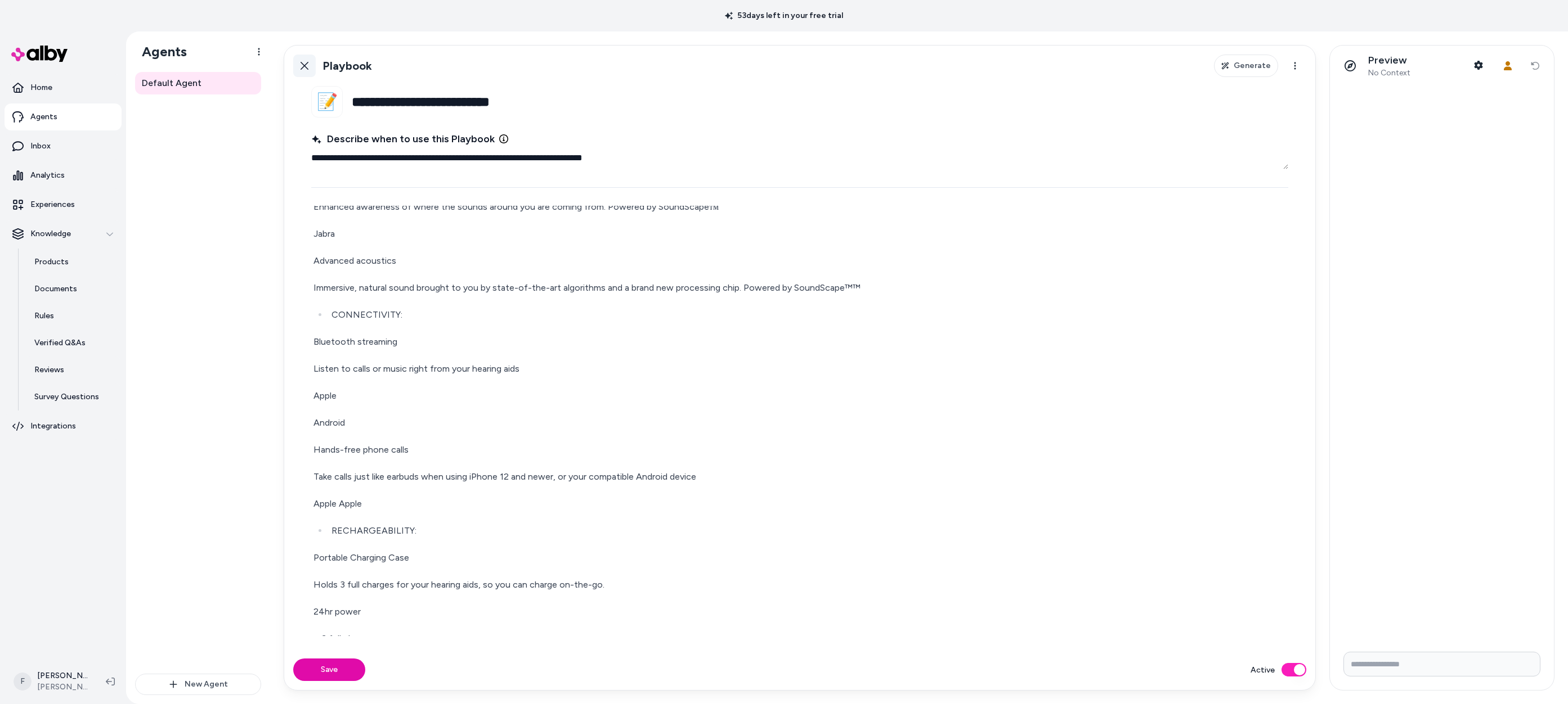
click at [298, 69] on link "Back" at bounding box center [305, 66] width 23 height 23
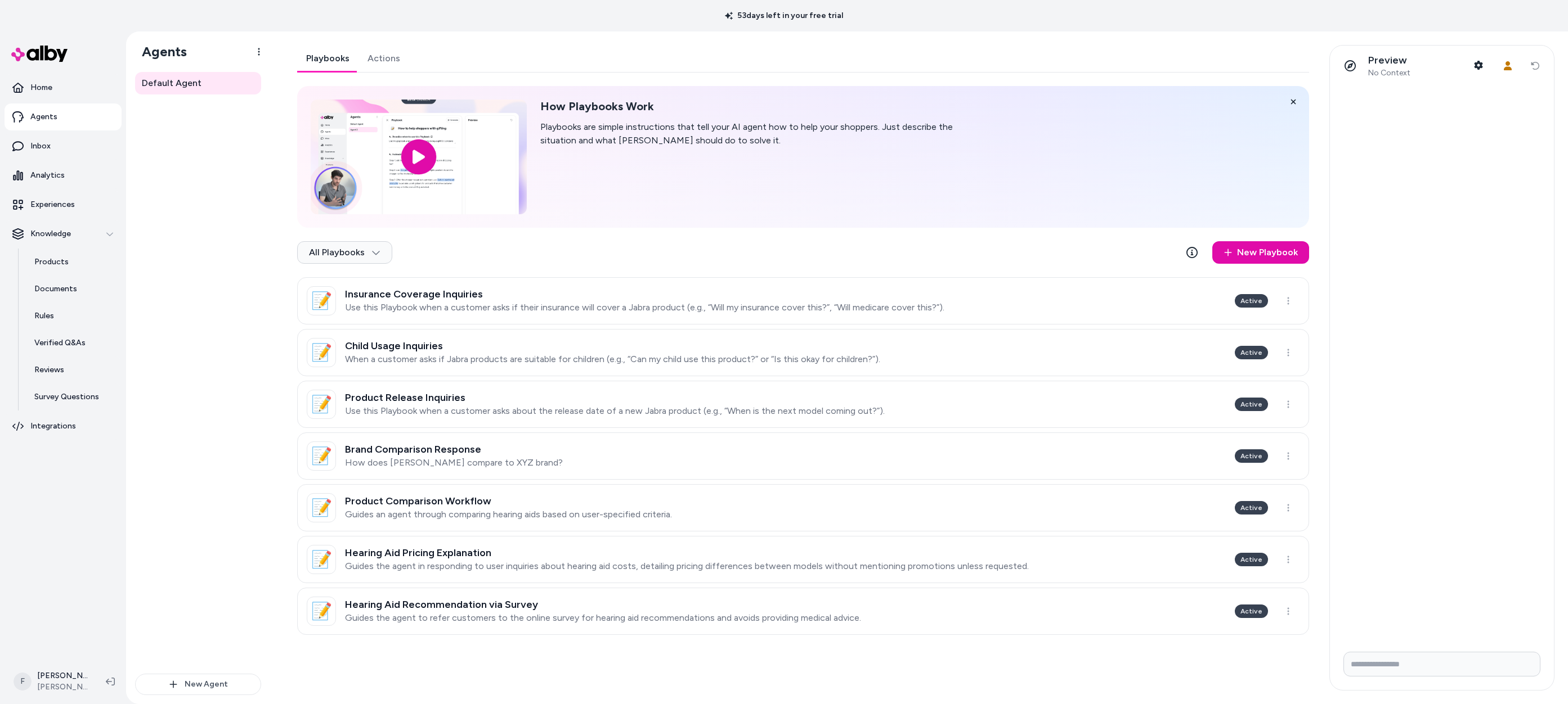
click at [384, 56] on link "Actions" at bounding box center [384, 59] width 51 height 27
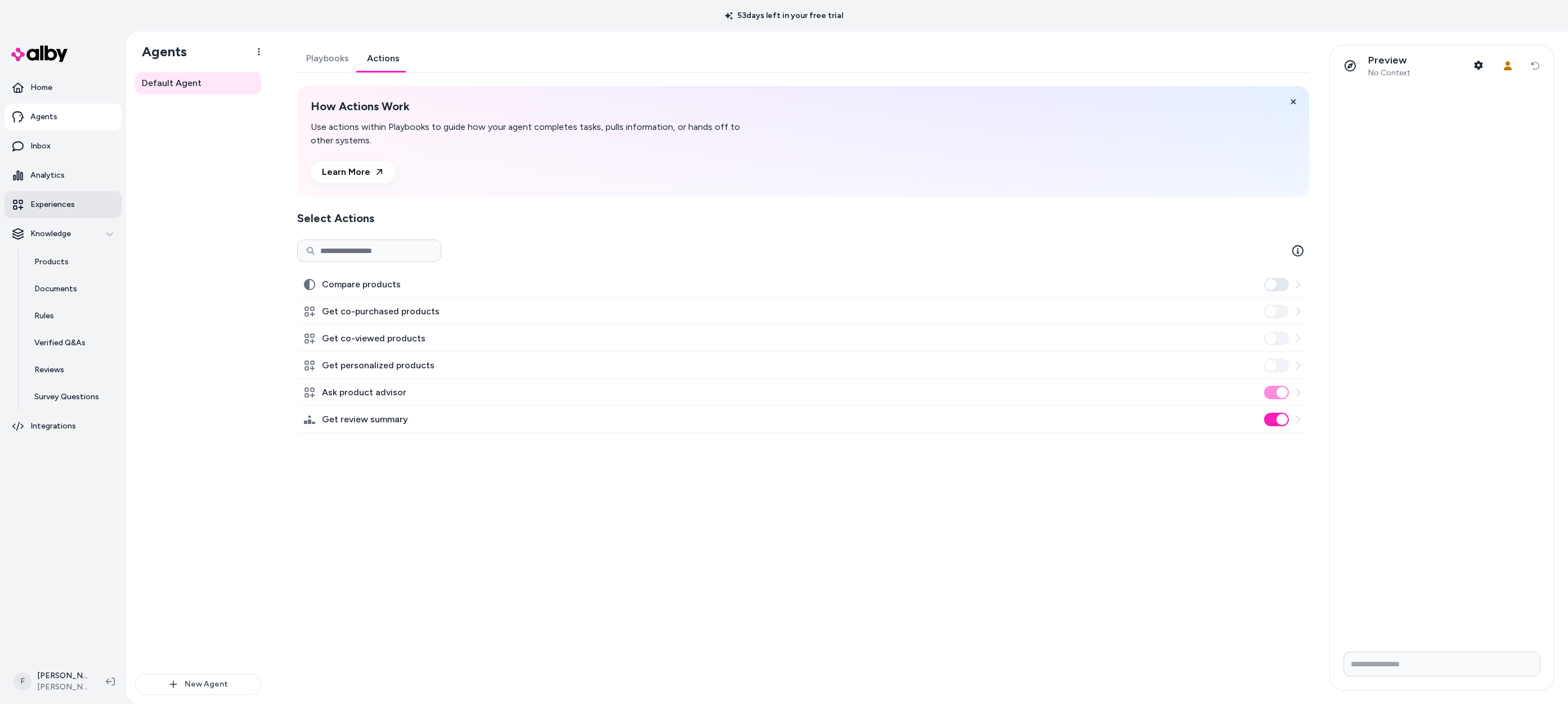
click at [75, 204] on link "Experiences" at bounding box center [63, 205] width 117 height 27
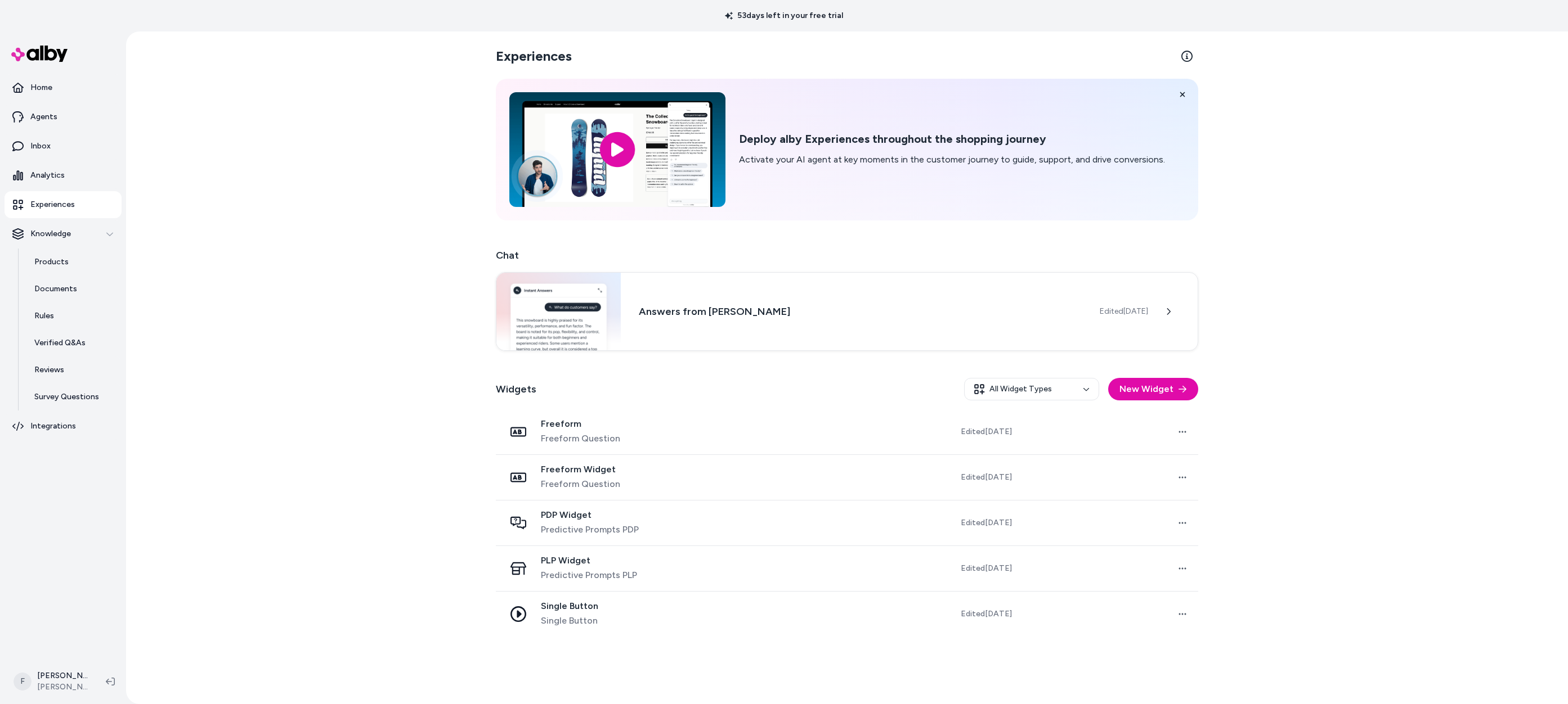
click at [627, 519] on span "PDP Widget" at bounding box center [590, 515] width 98 height 11
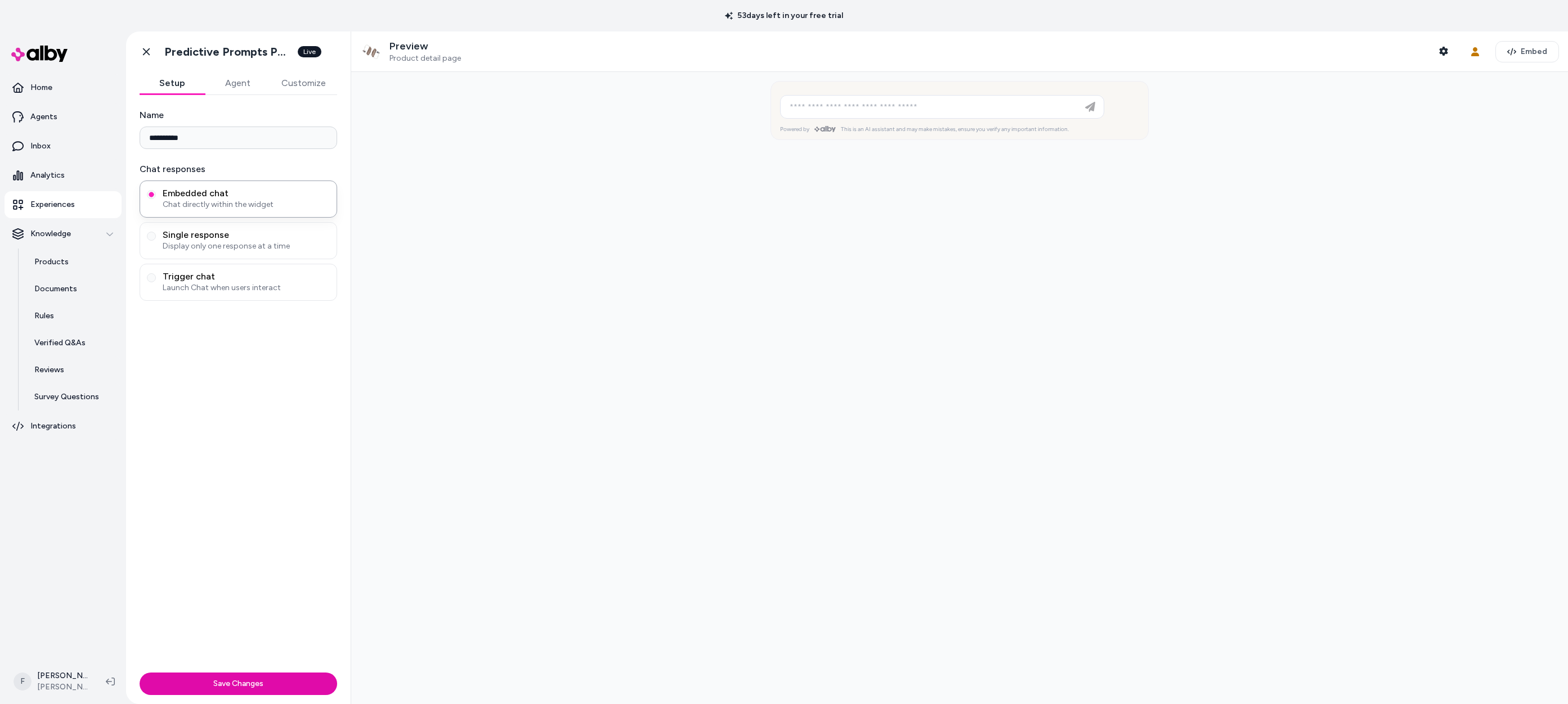
click at [241, 84] on button "Agent" at bounding box center [237, 83] width 65 height 23
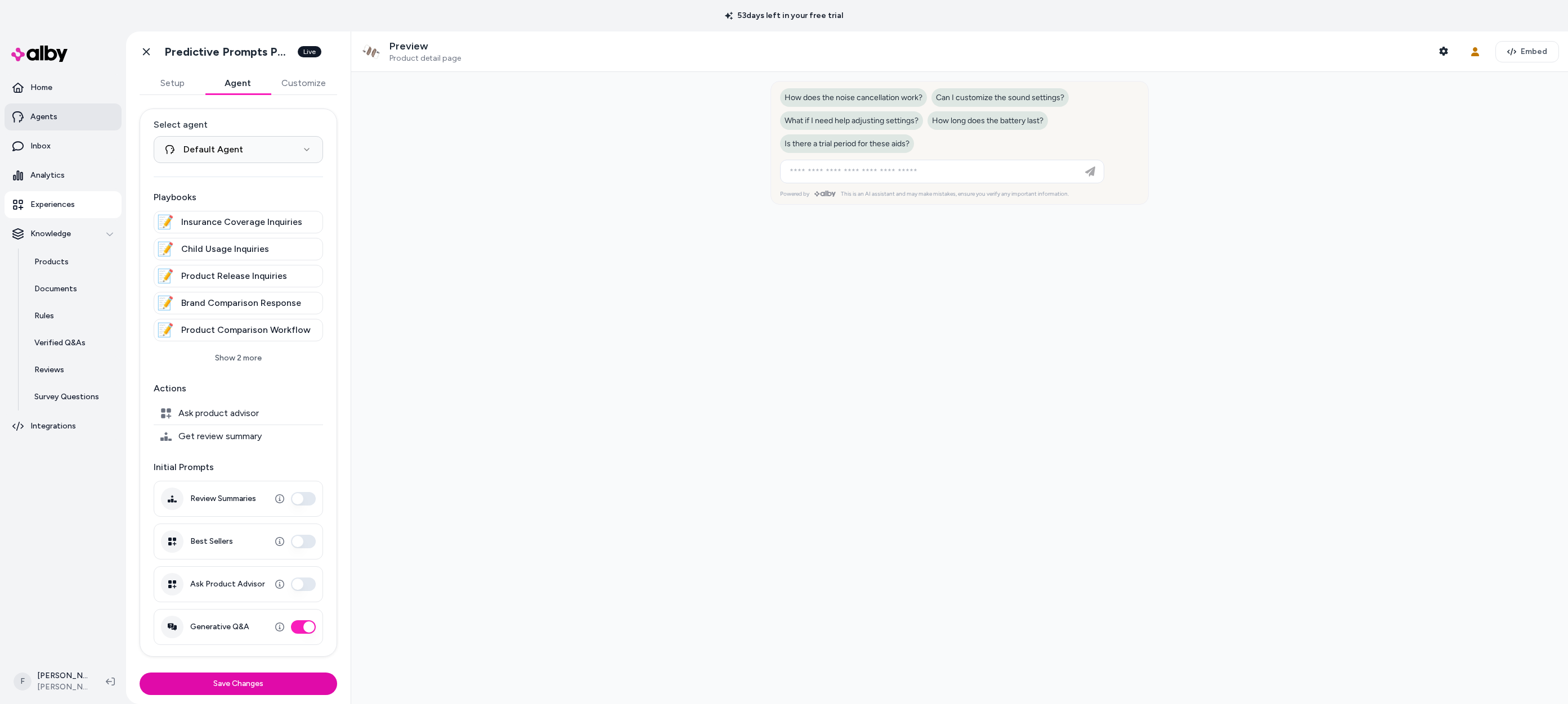
click at [61, 118] on link "Agents" at bounding box center [63, 117] width 117 height 27
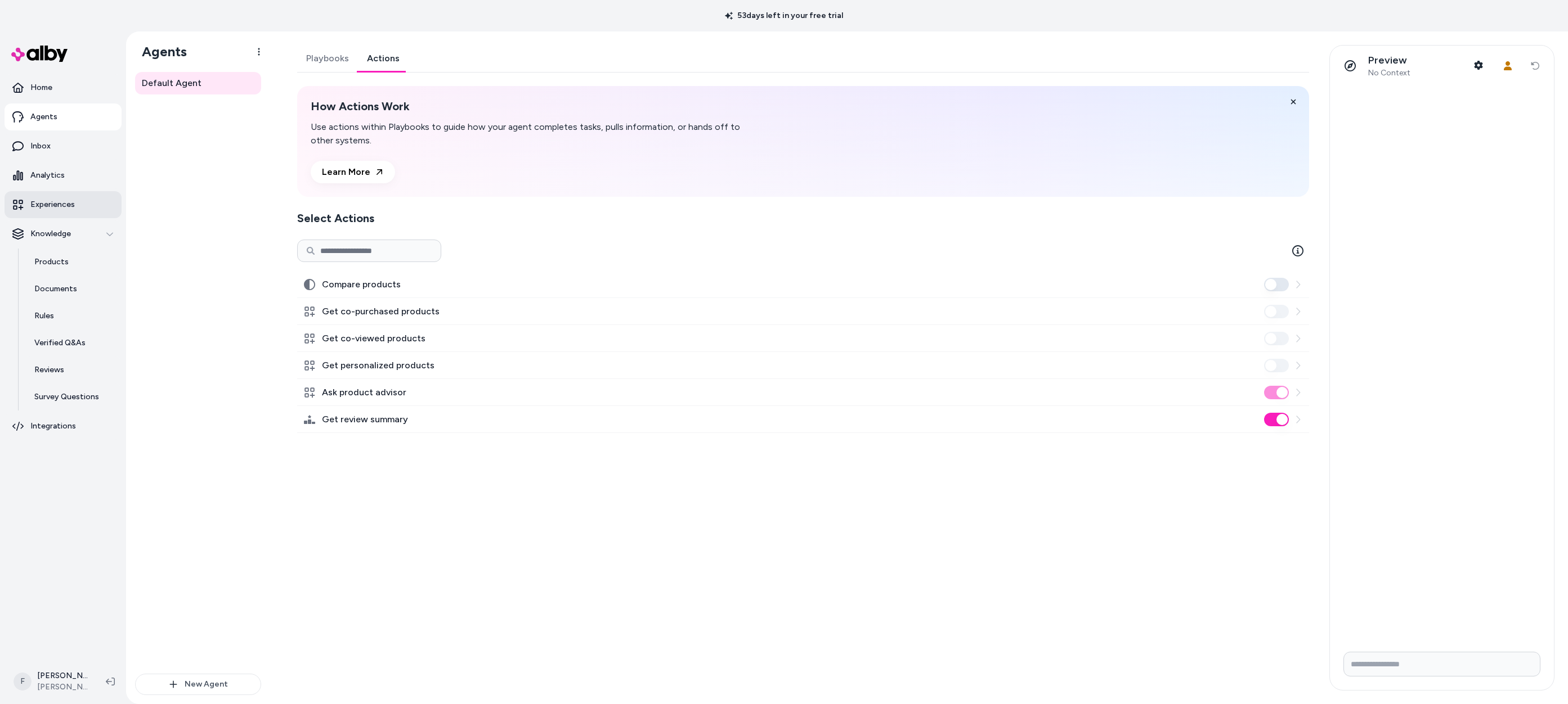
click at [78, 201] on link "Experiences" at bounding box center [63, 205] width 117 height 27
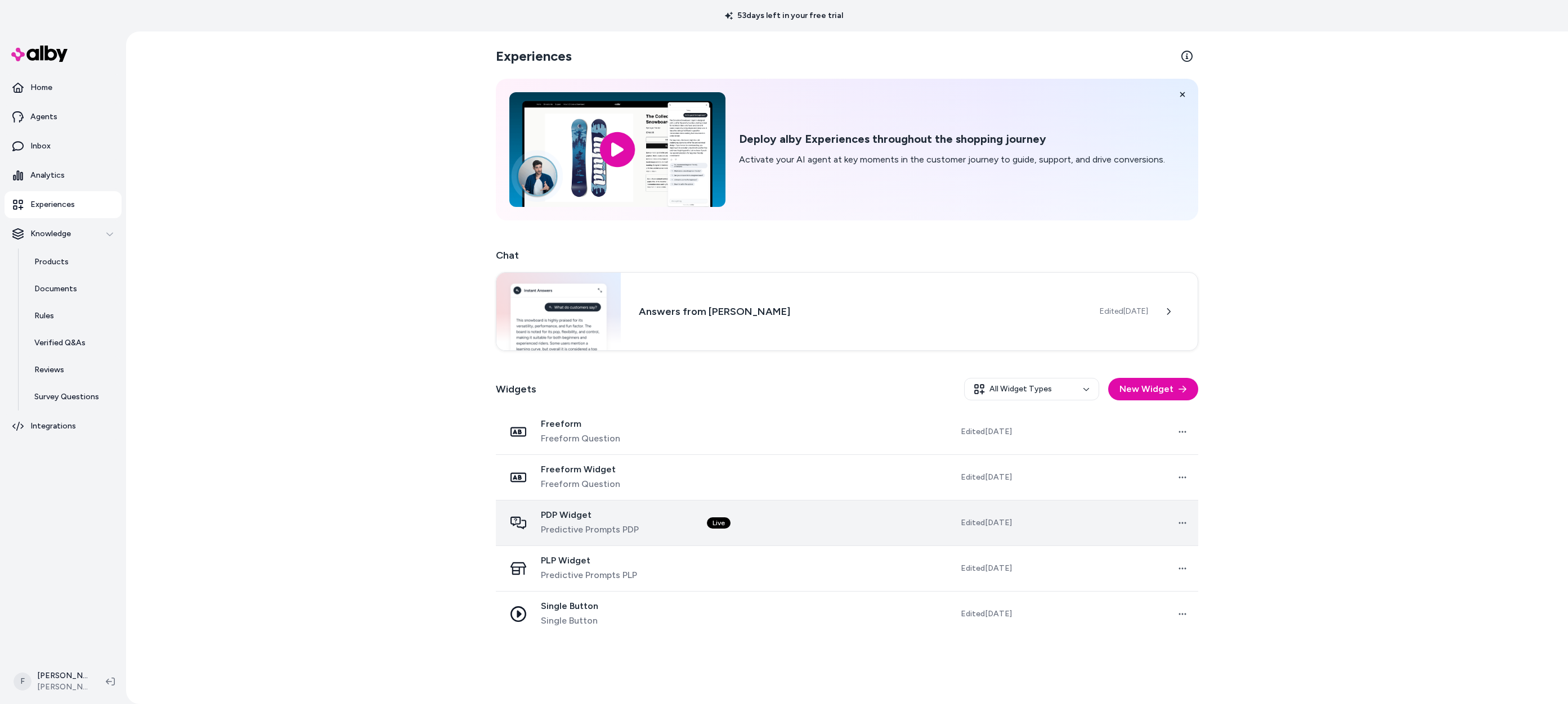
click at [689, 520] on div "PDP Widget Predictive Prompts PDP" at bounding box center [597, 523] width 184 height 27
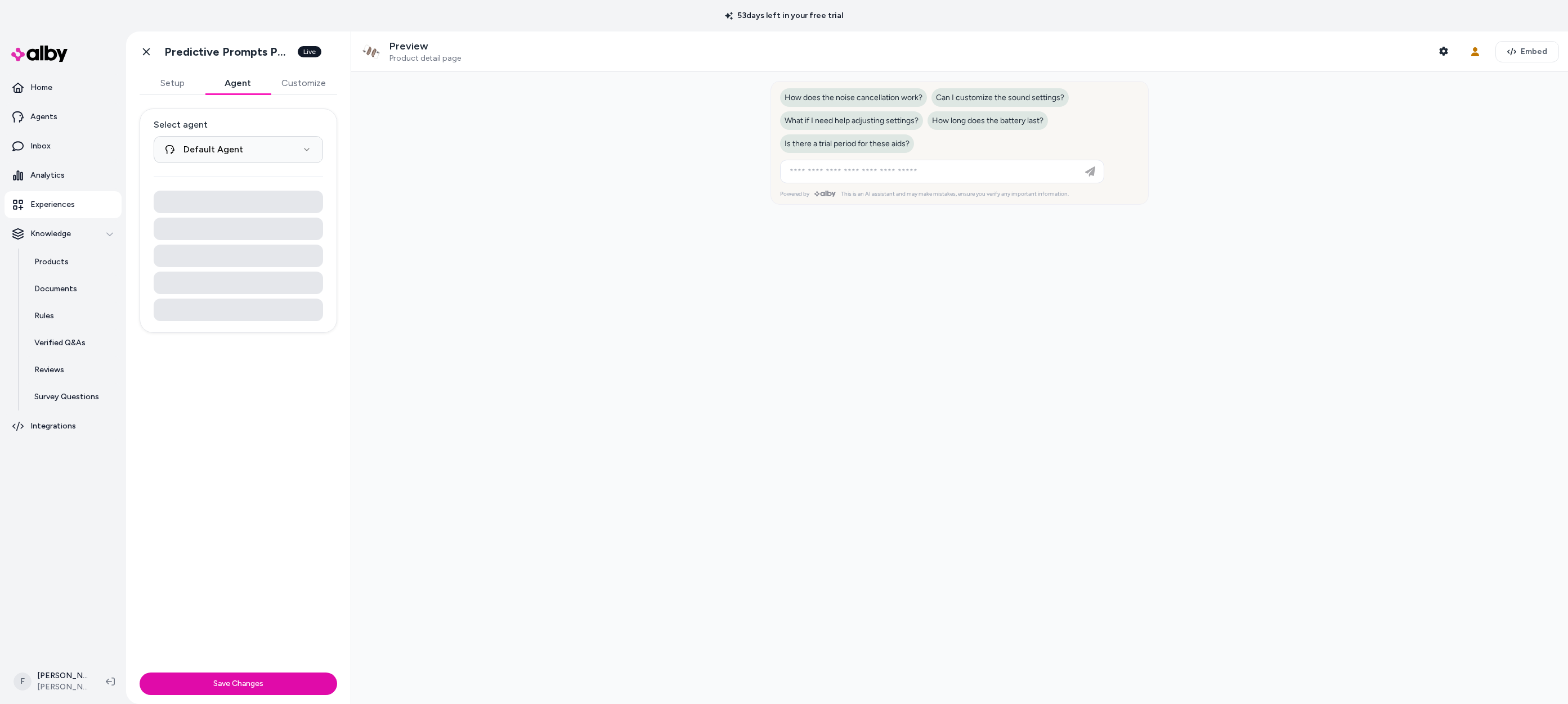
click at [251, 80] on button "Agent" at bounding box center [237, 83] width 65 height 23
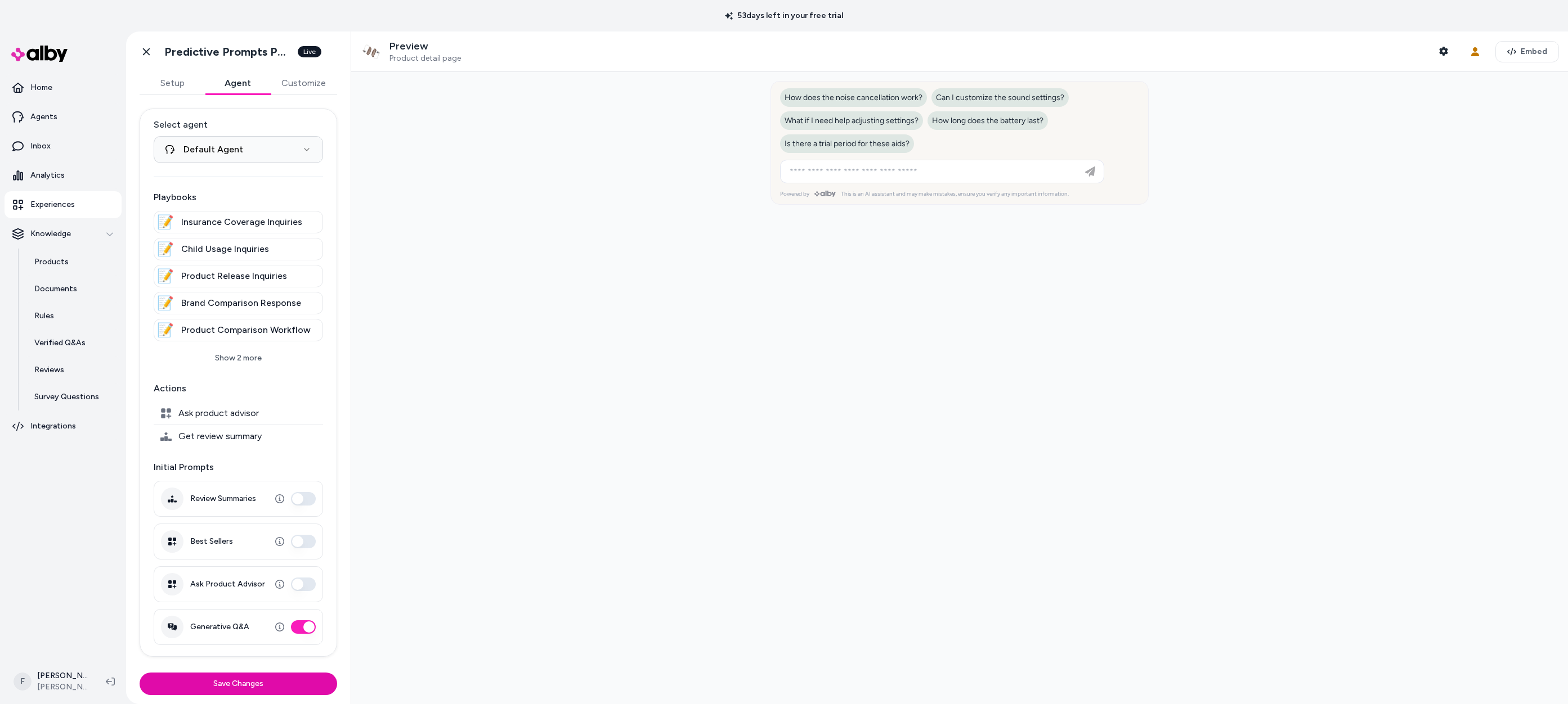
click at [297, 81] on button "Customize" at bounding box center [303, 83] width 67 height 23
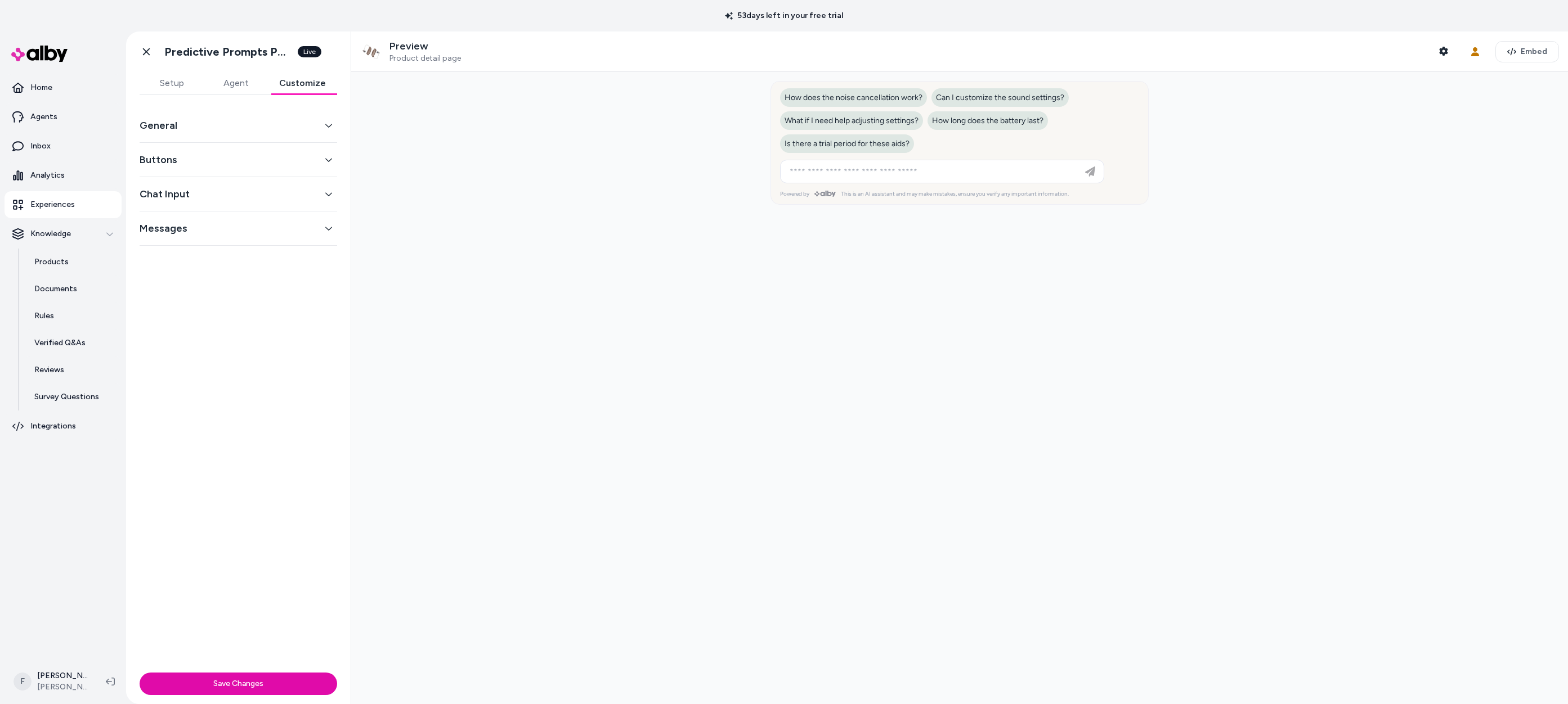
click at [305, 153] on button "Buttons" at bounding box center [238, 159] width 197 height 16
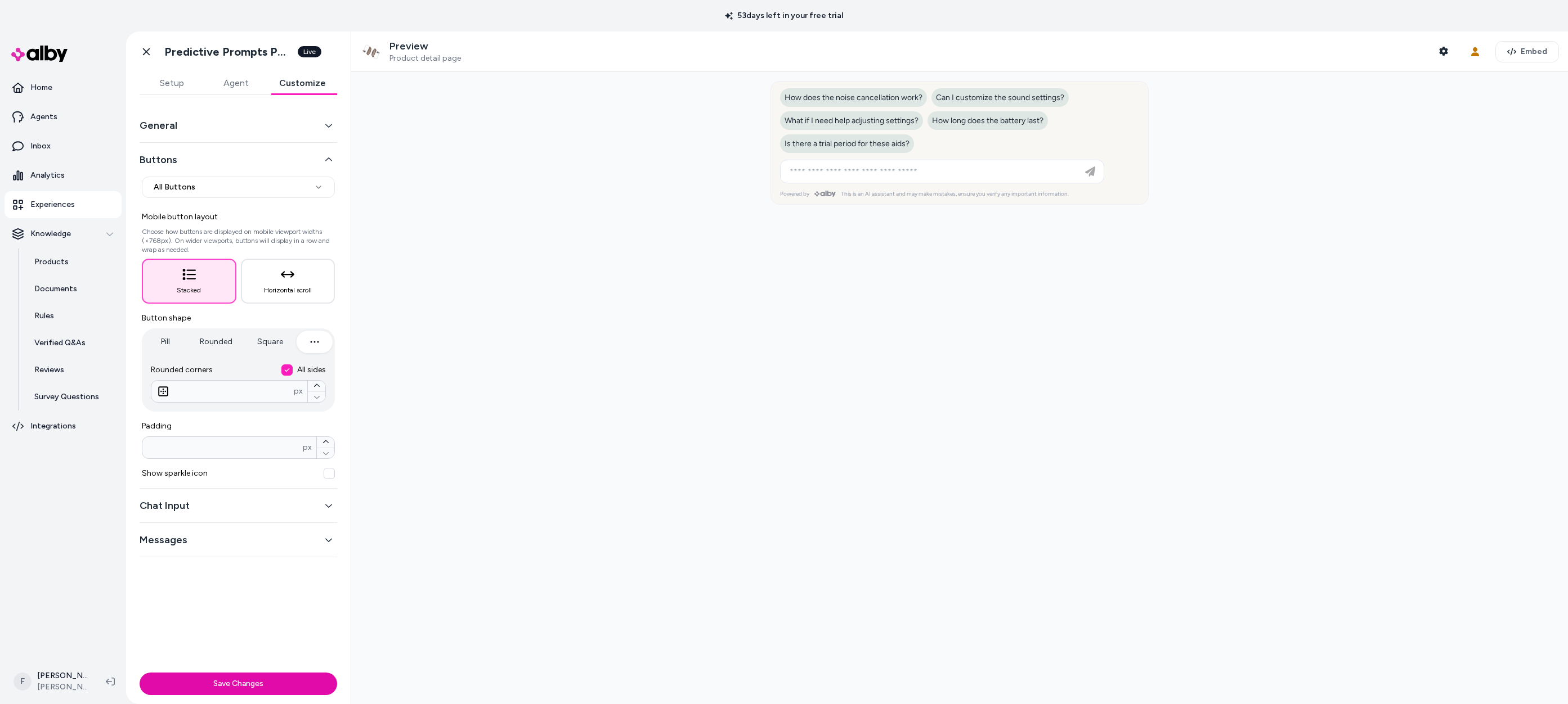
click at [326, 157] on icon "button" at bounding box center [329, 159] width 8 height 8
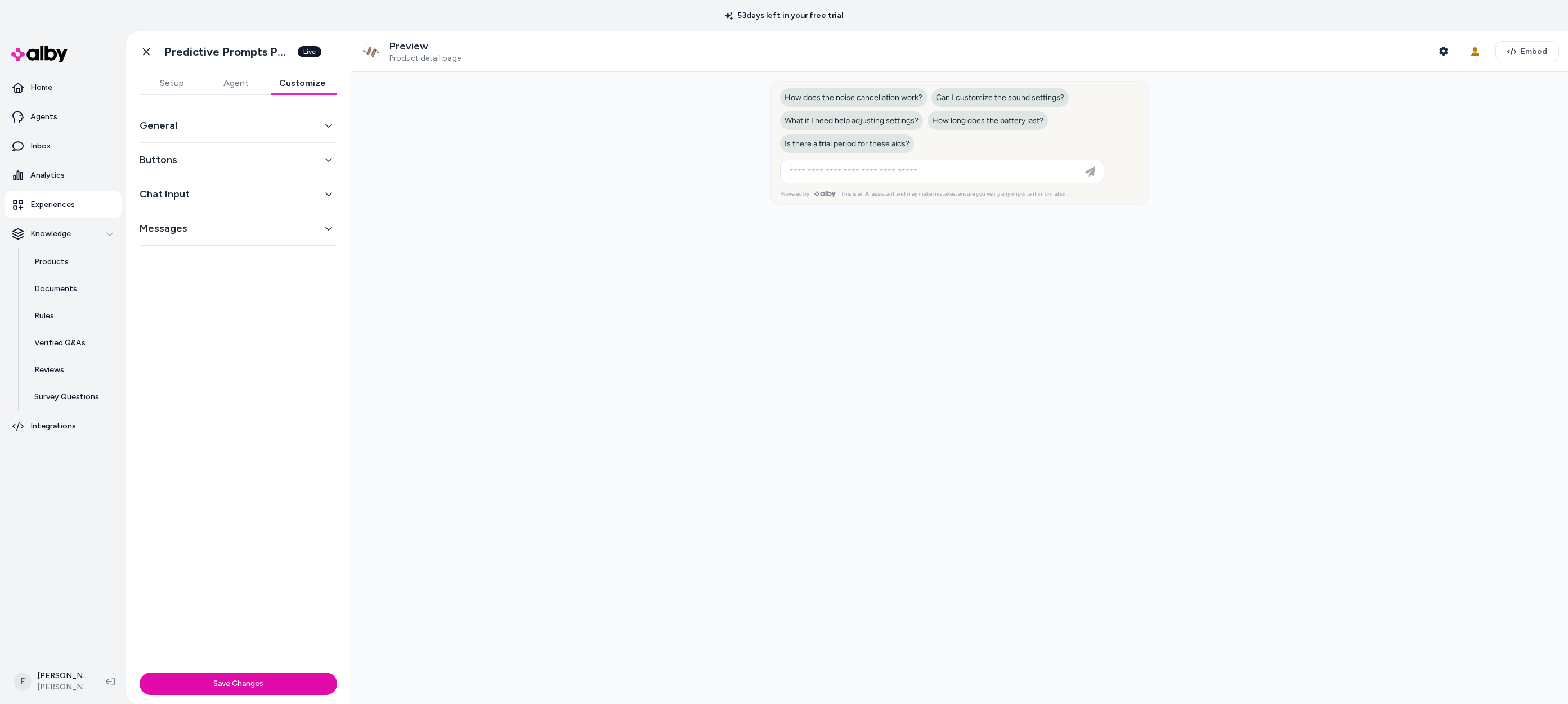
click at [329, 130] on button "General" at bounding box center [238, 126] width 197 height 16
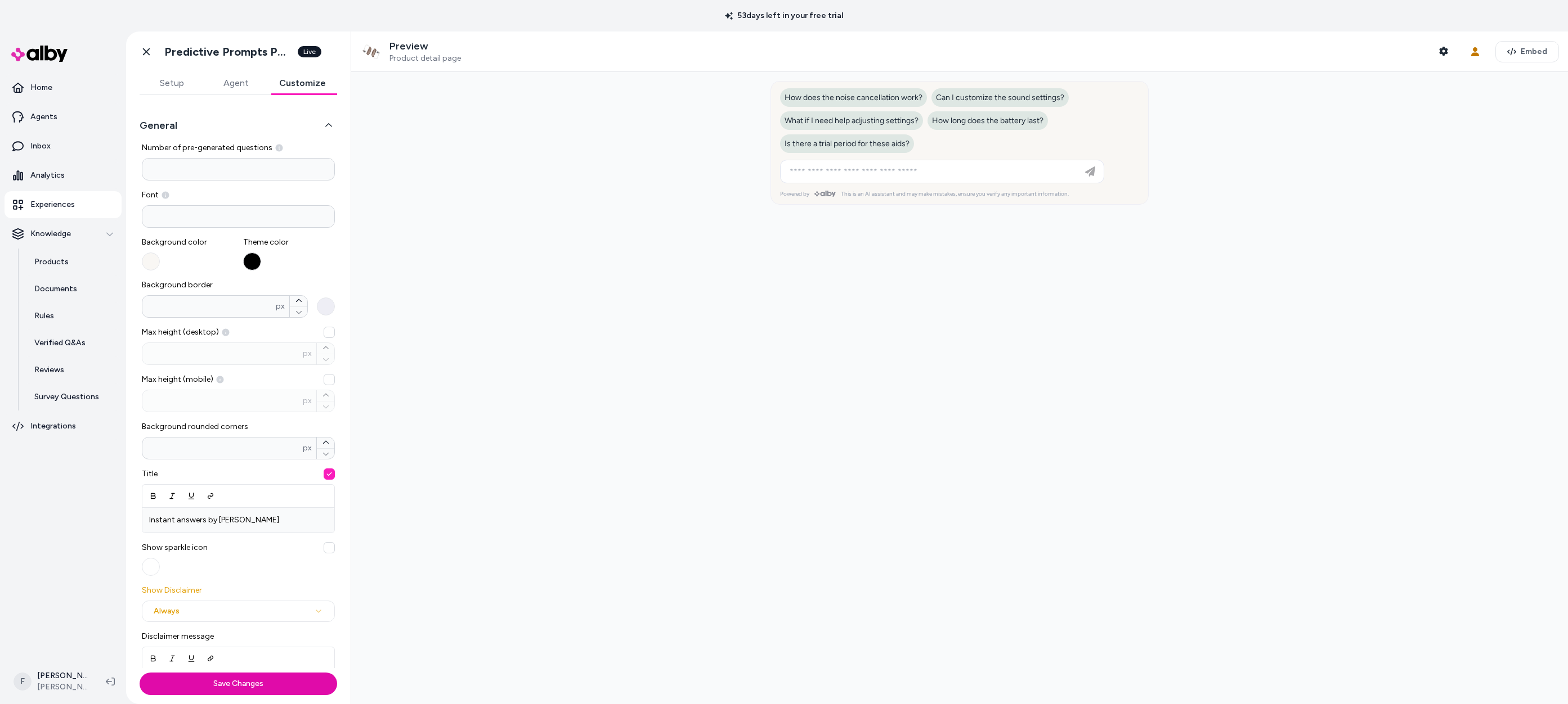
scroll to position [194, 0]
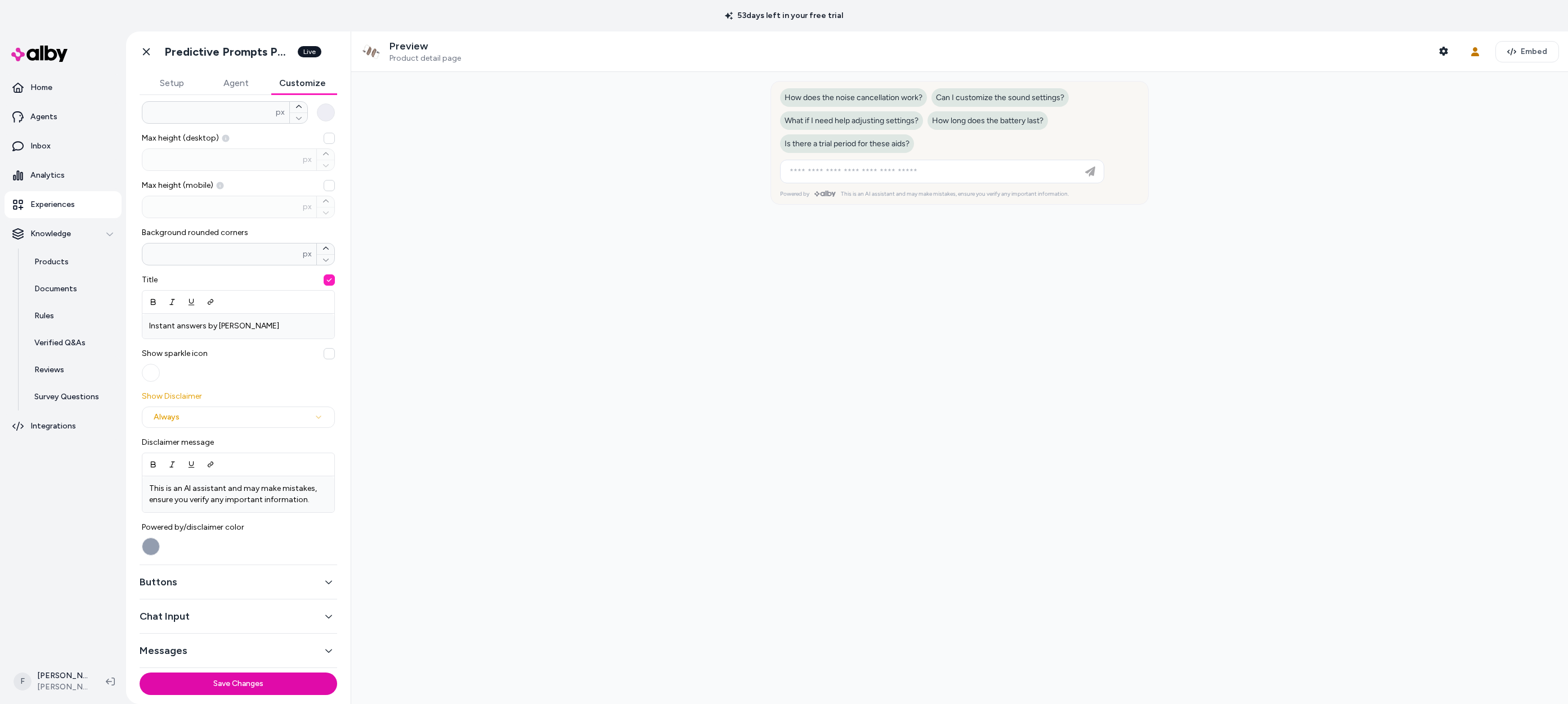
click at [312, 643] on button "Messages" at bounding box center [238, 650] width 197 height 16
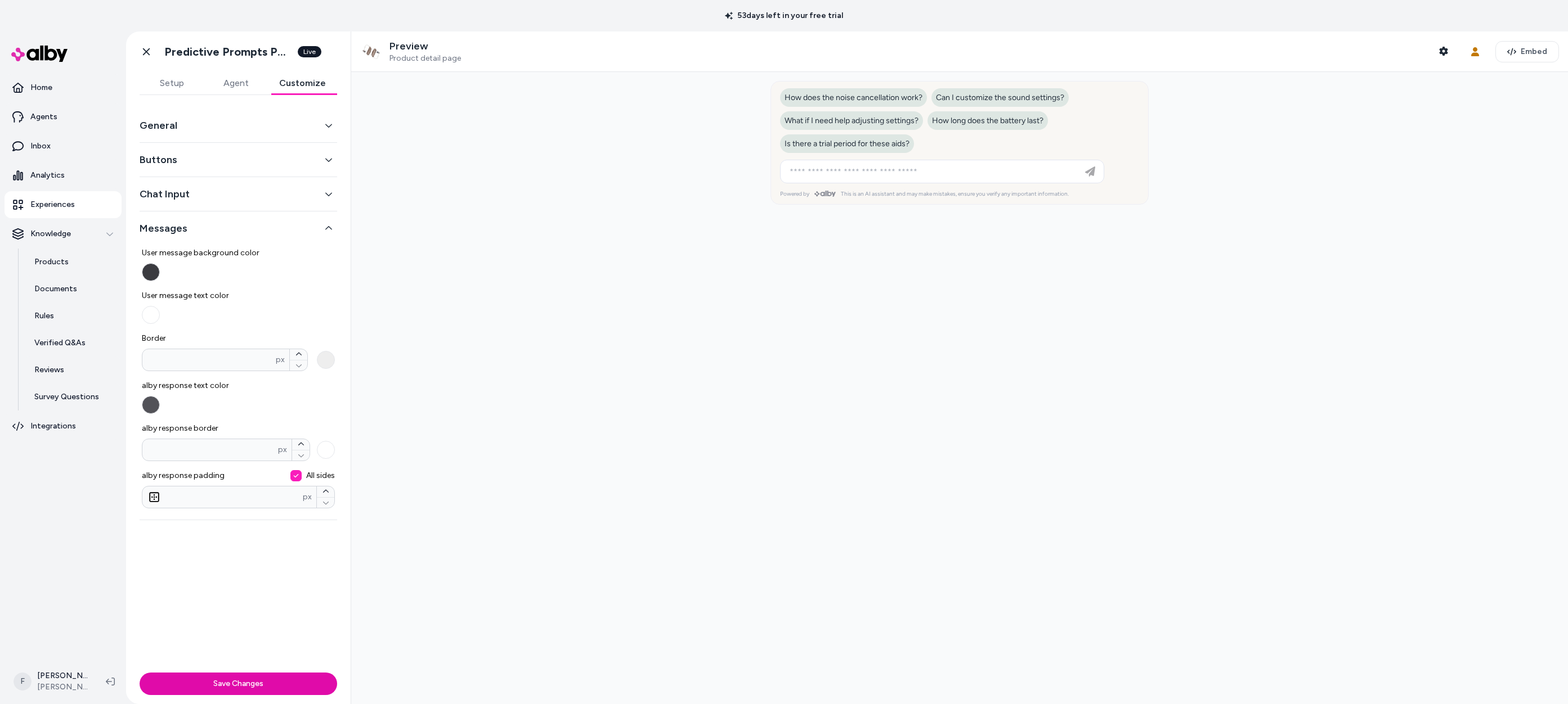
click at [308, 190] on button "Chat Input" at bounding box center [238, 193] width 197 height 16
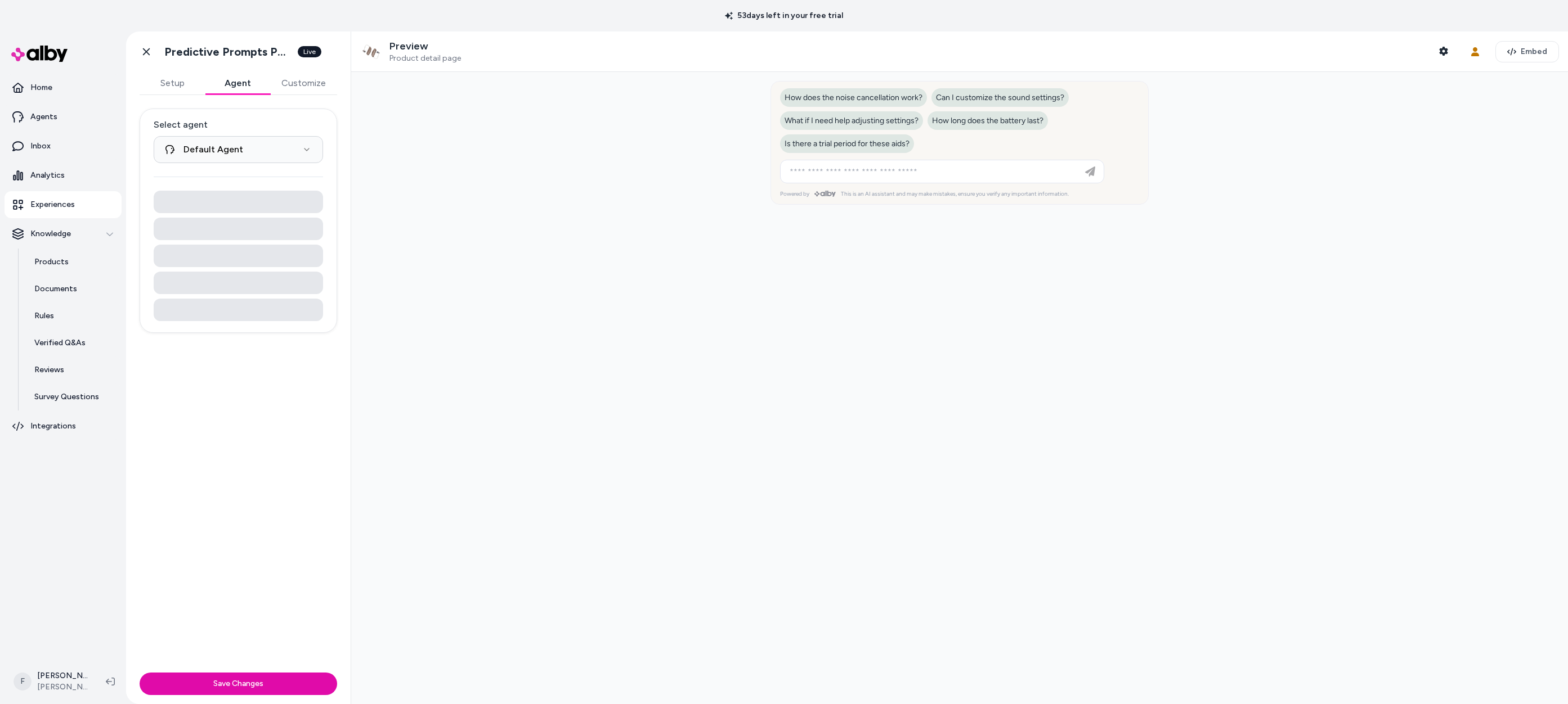
click at [251, 83] on button "Agent" at bounding box center [237, 83] width 65 height 23
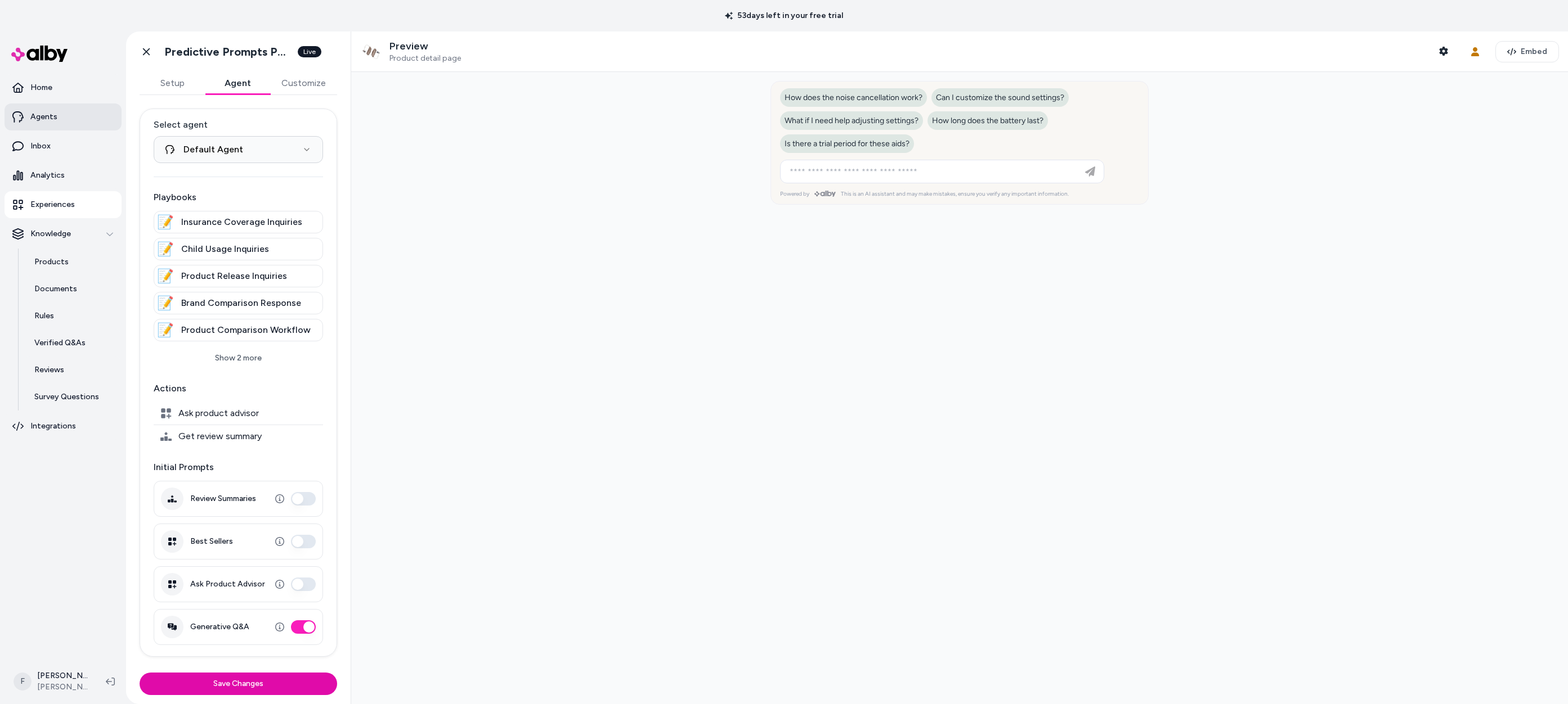
click at [55, 109] on link "Agents" at bounding box center [63, 117] width 117 height 27
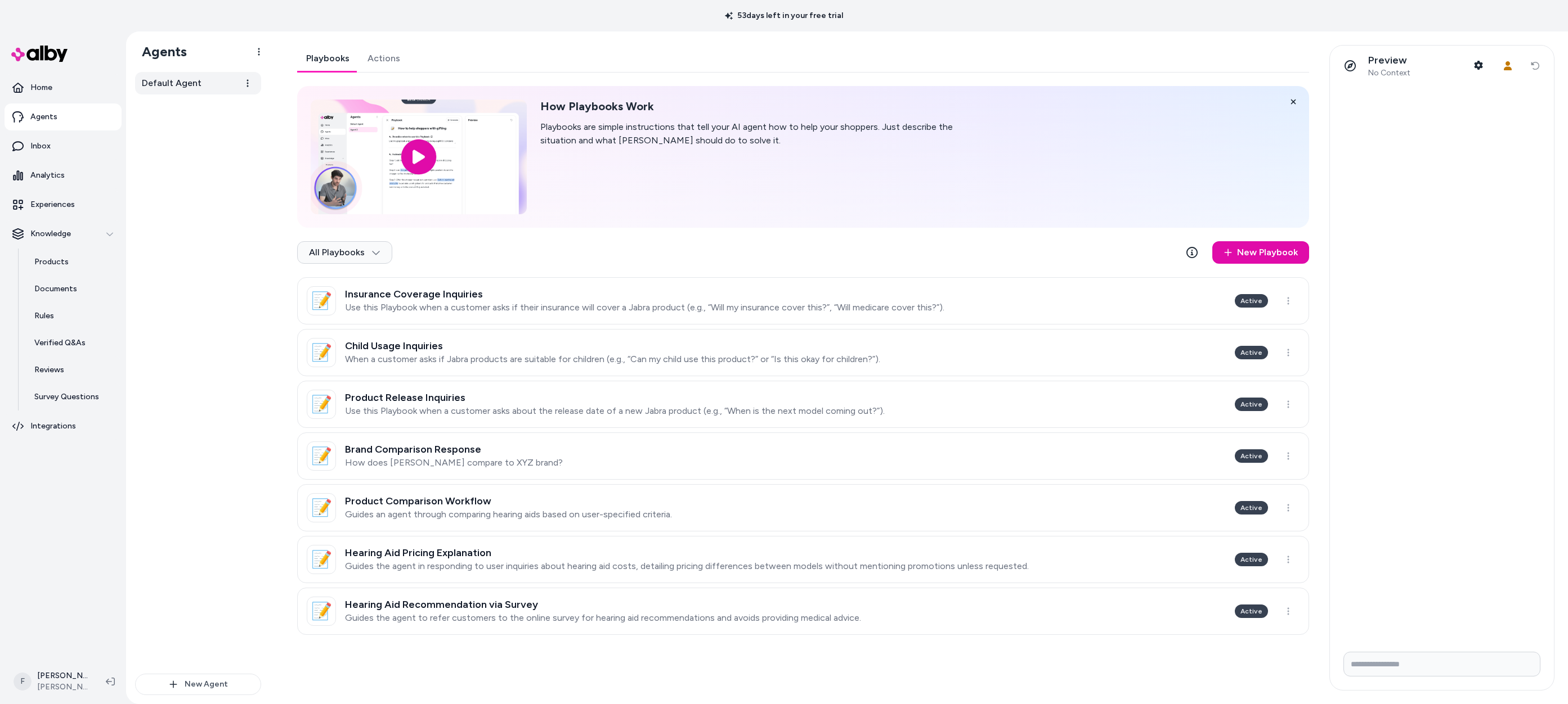
click at [177, 83] on span "Default Agent" at bounding box center [171, 83] width 59 height 13
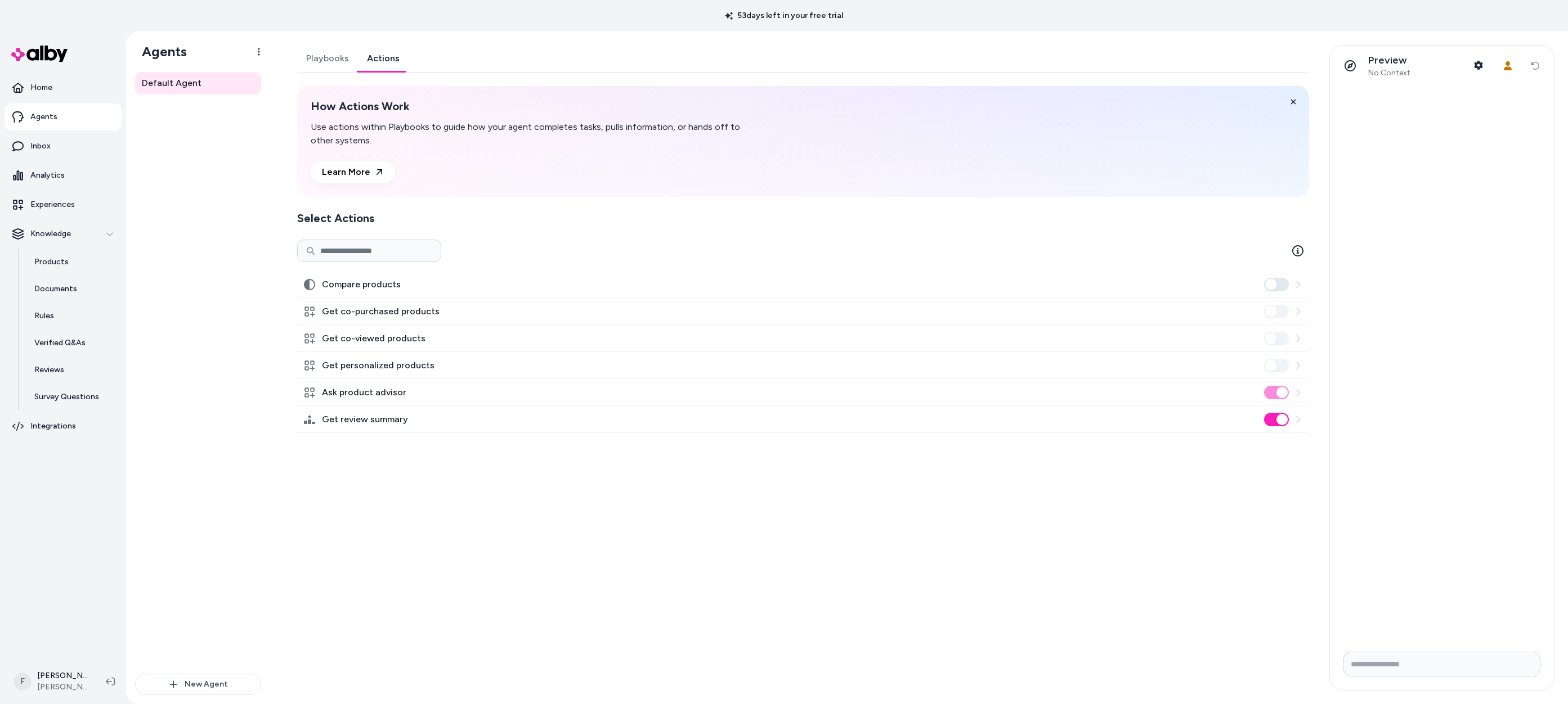
click at [371, 59] on link "Actions" at bounding box center [383, 59] width 51 height 27
click at [57, 203] on p "Experiences" at bounding box center [52, 205] width 44 height 11
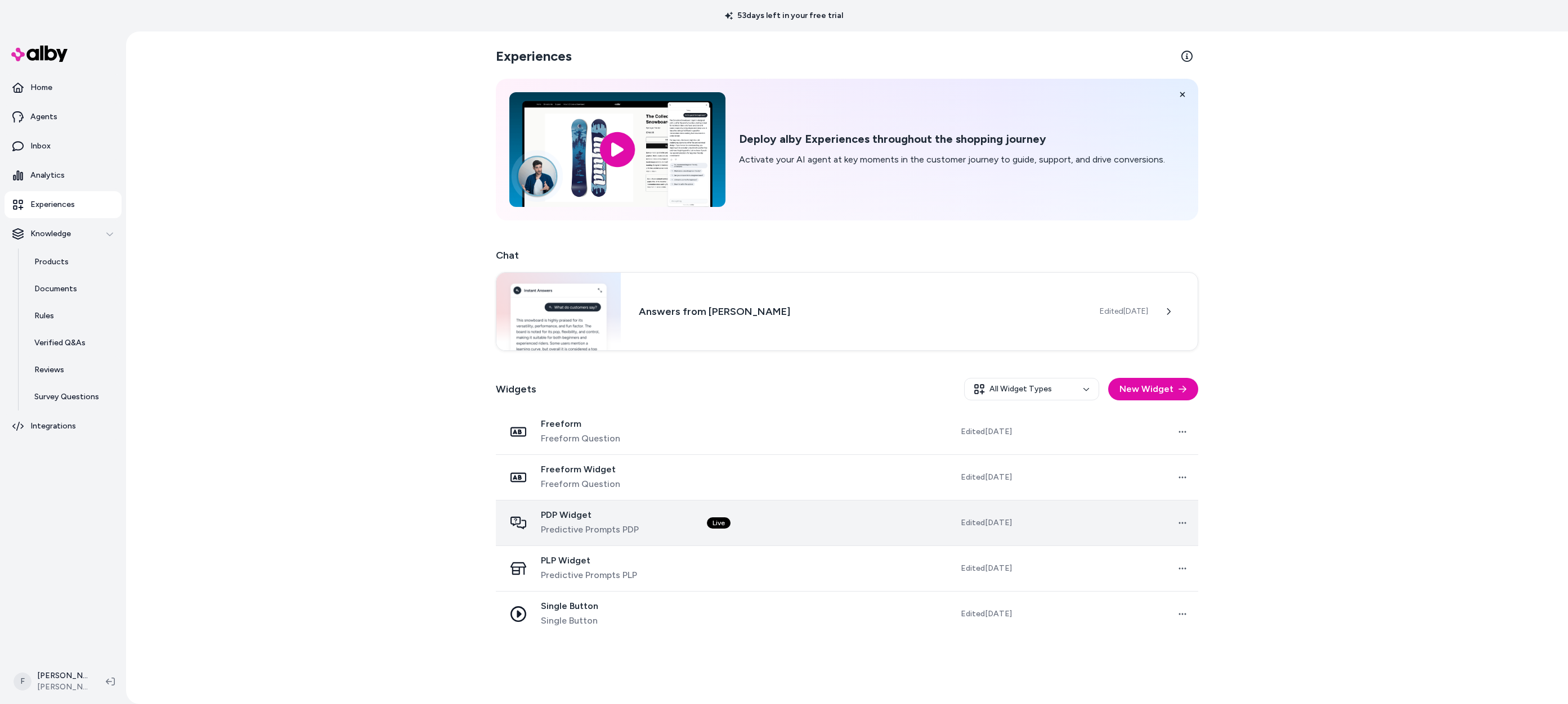
click at [760, 518] on td "Live" at bounding box center [786, 523] width 177 height 45
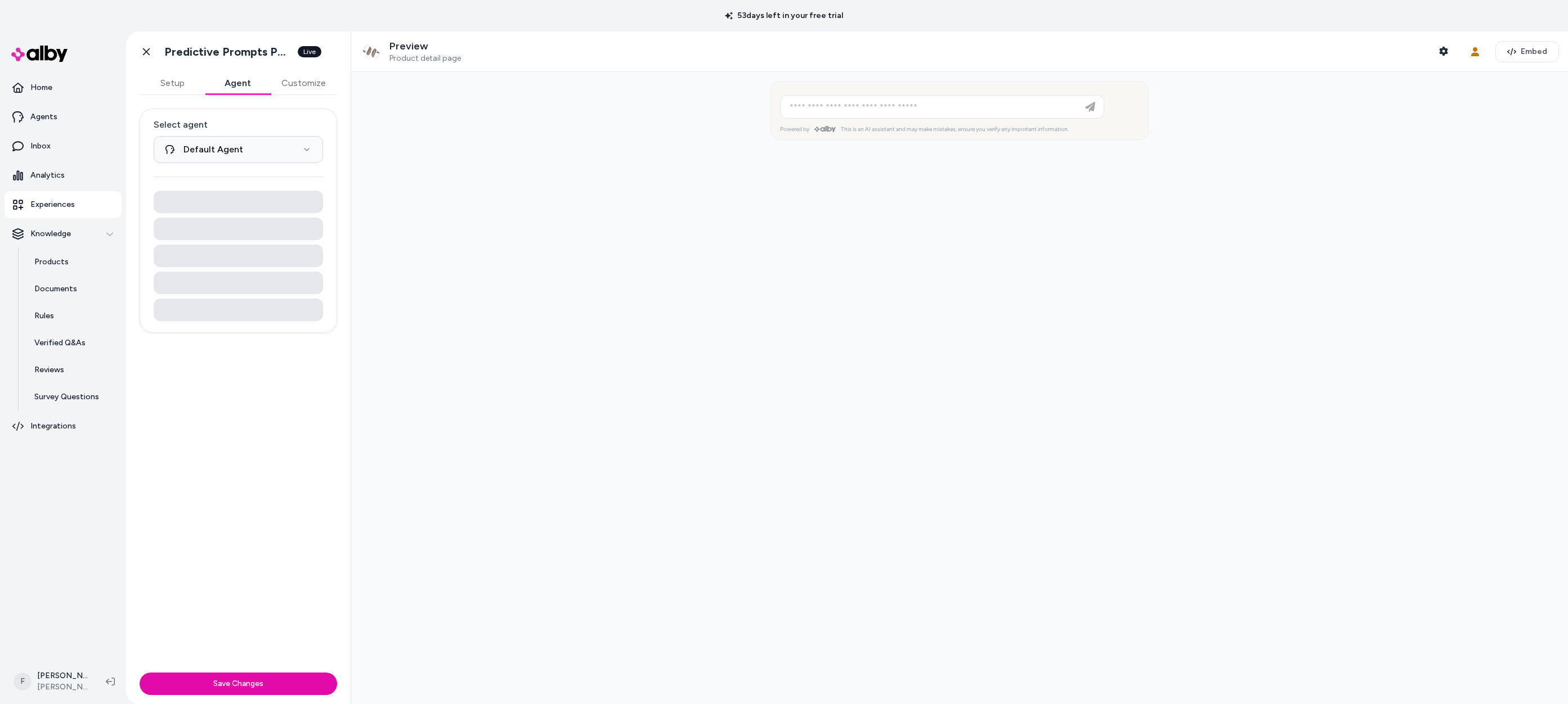
click at [234, 77] on button "Agent" at bounding box center [237, 83] width 65 height 23
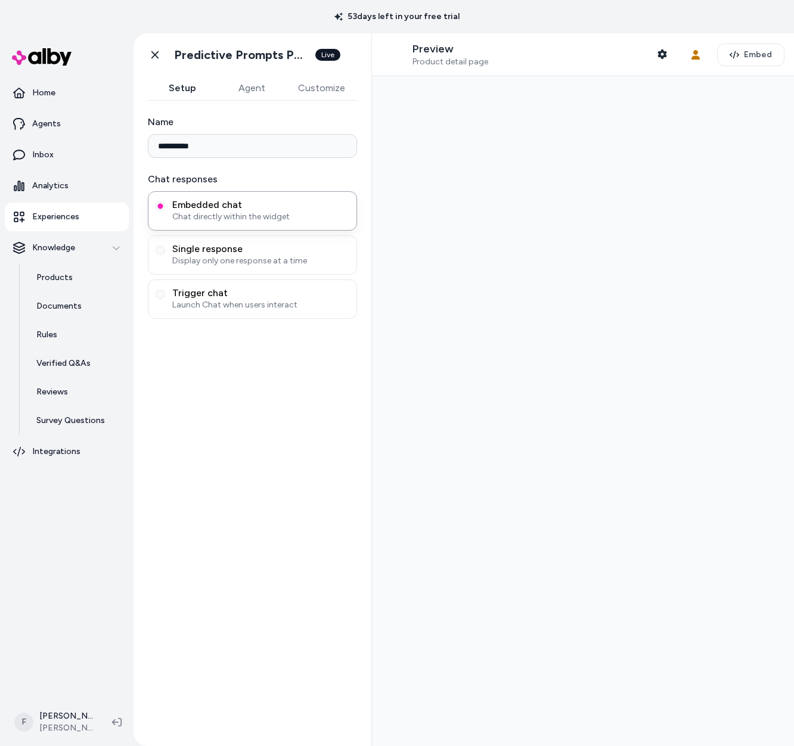
type input "**********"
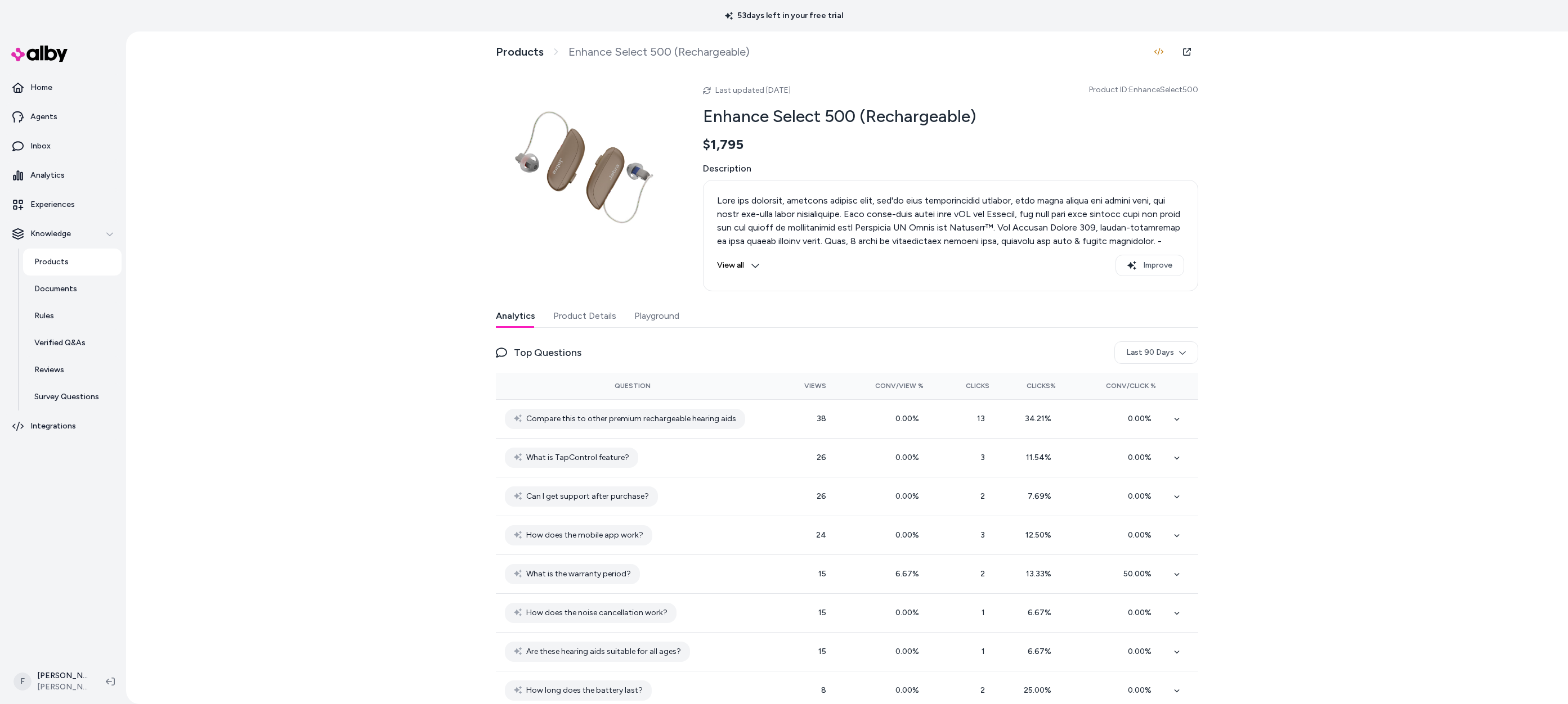
click at [660, 317] on button "Playground" at bounding box center [657, 316] width 45 height 23
click at [654, 310] on button "Playground" at bounding box center [657, 316] width 45 height 23
